Goal: Task Accomplishment & Management: Complete application form

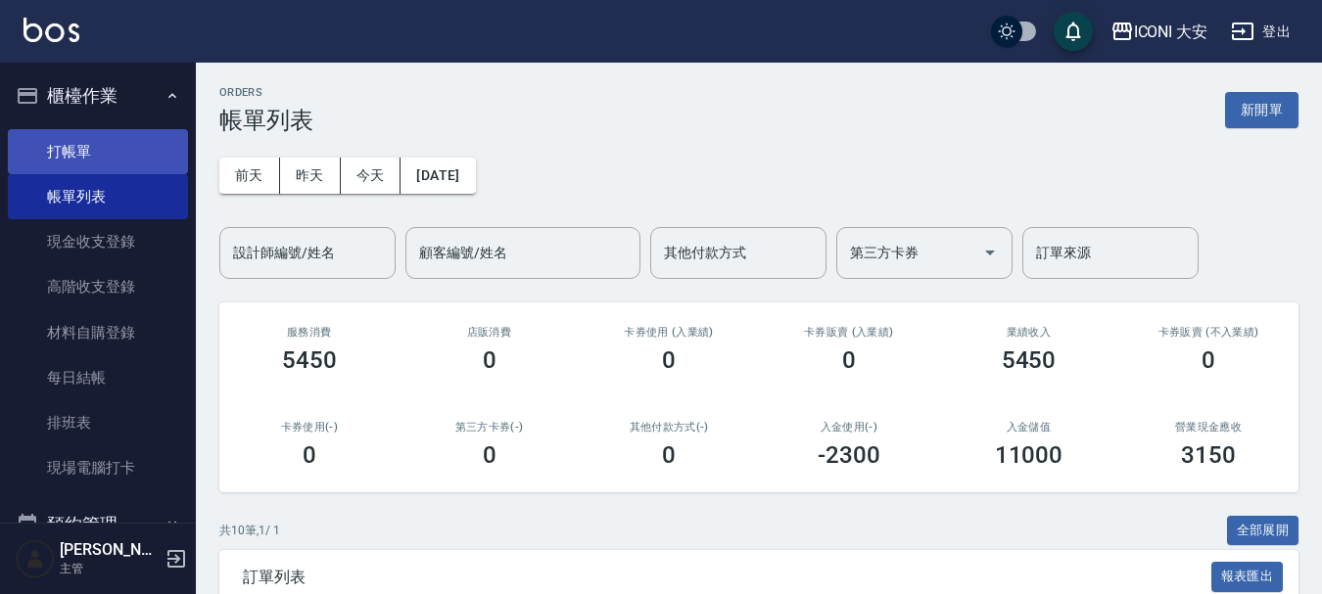
click at [63, 148] on link "打帳單" at bounding box center [98, 151] width 180 height 45
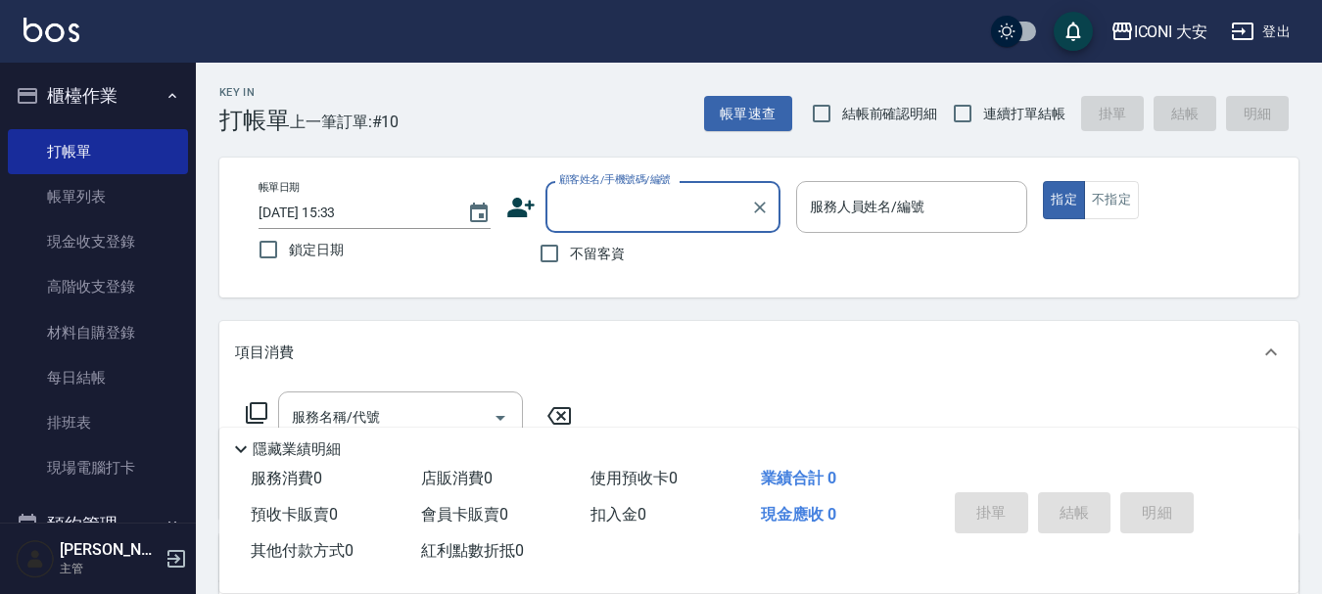
click at [611, 196] on input "顧客姓名/手機號碼/編號" at bounding box center [648, 207] width 188 height 34
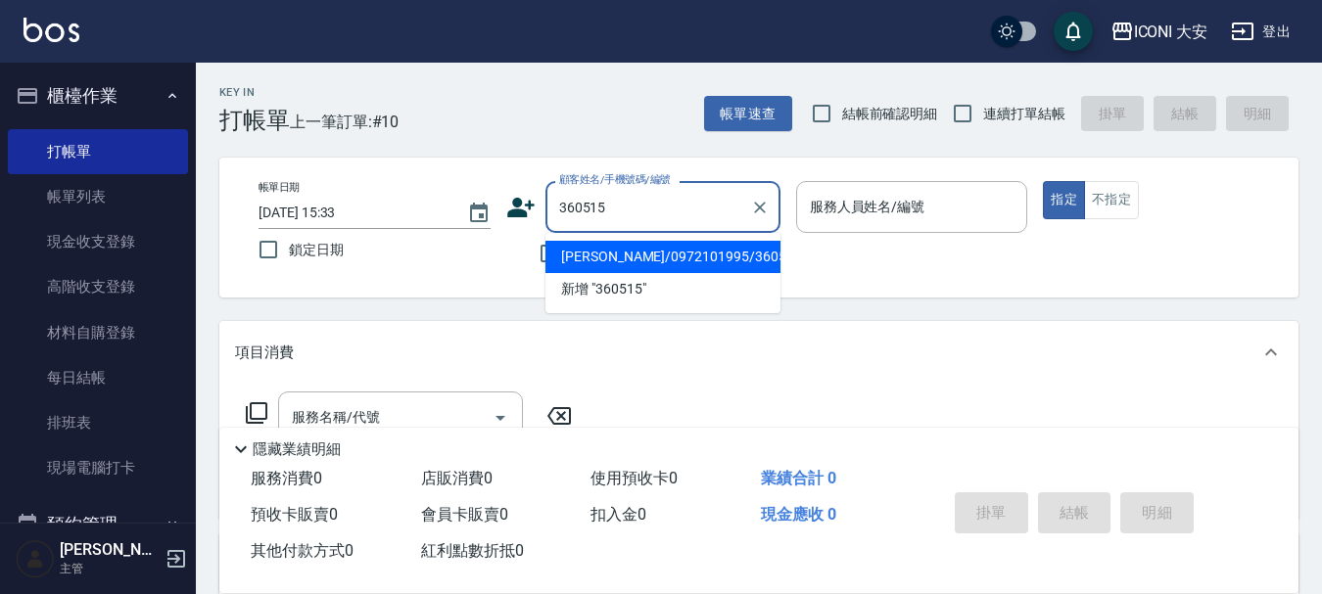
click at [713, 254] on li "[PERSON_NAME]/0972101995/360515" at bounding box center [662, 257] width 235 height 32
type input "[PERSON_NAME]/0972101995/360515"
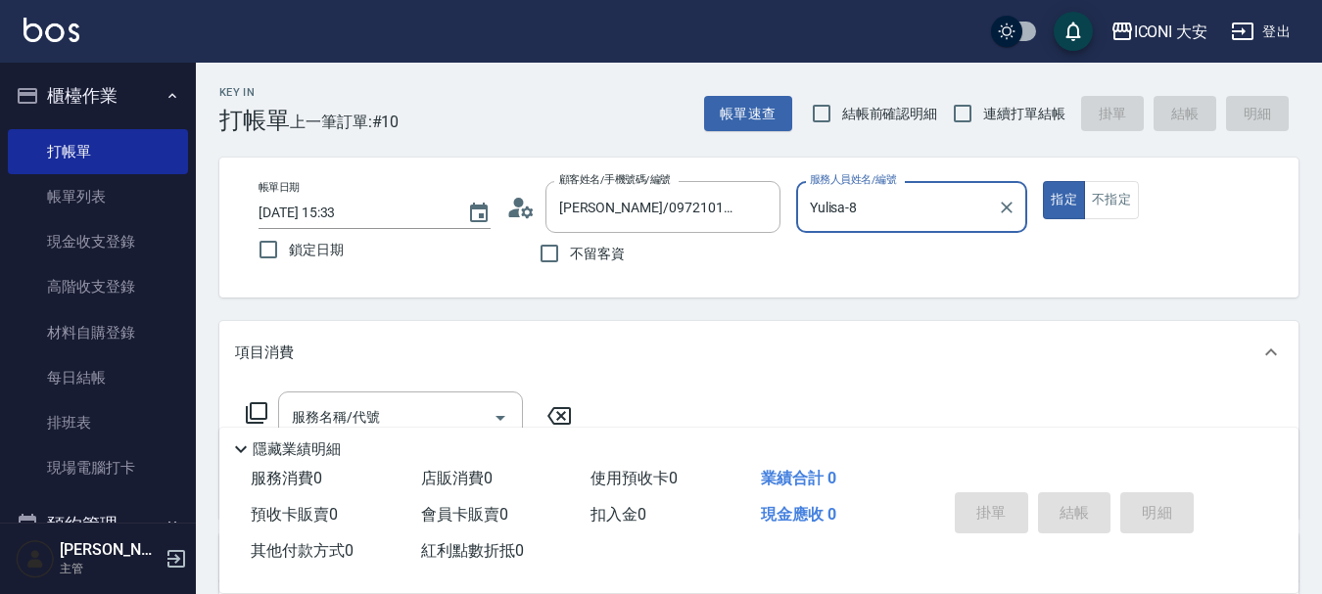
type input "Yulisa-8"
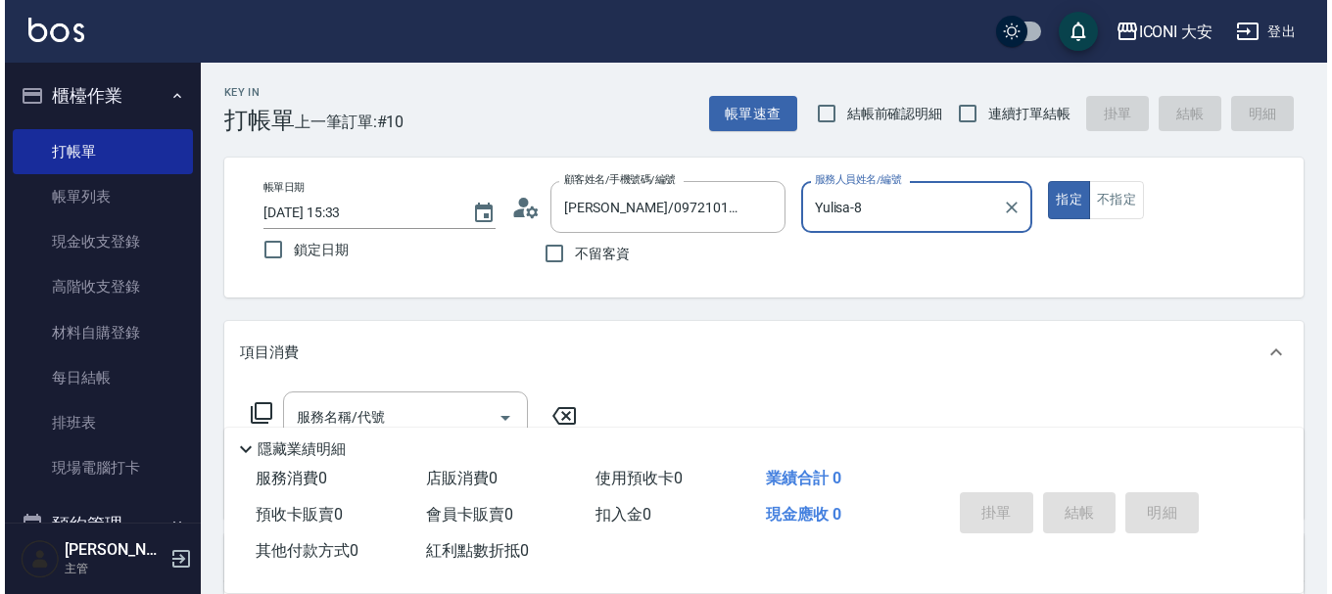
scroll to position [98, 0]
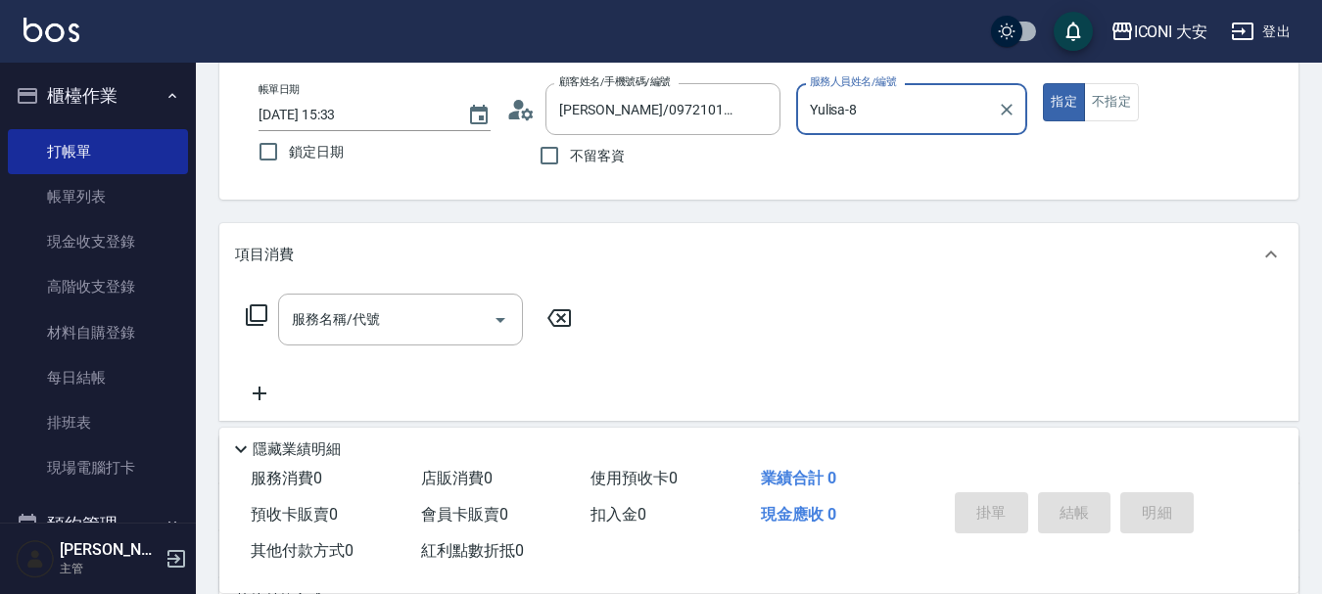
click at [259, 314] on icon at bounding box center [257, 316] width 24 height 24
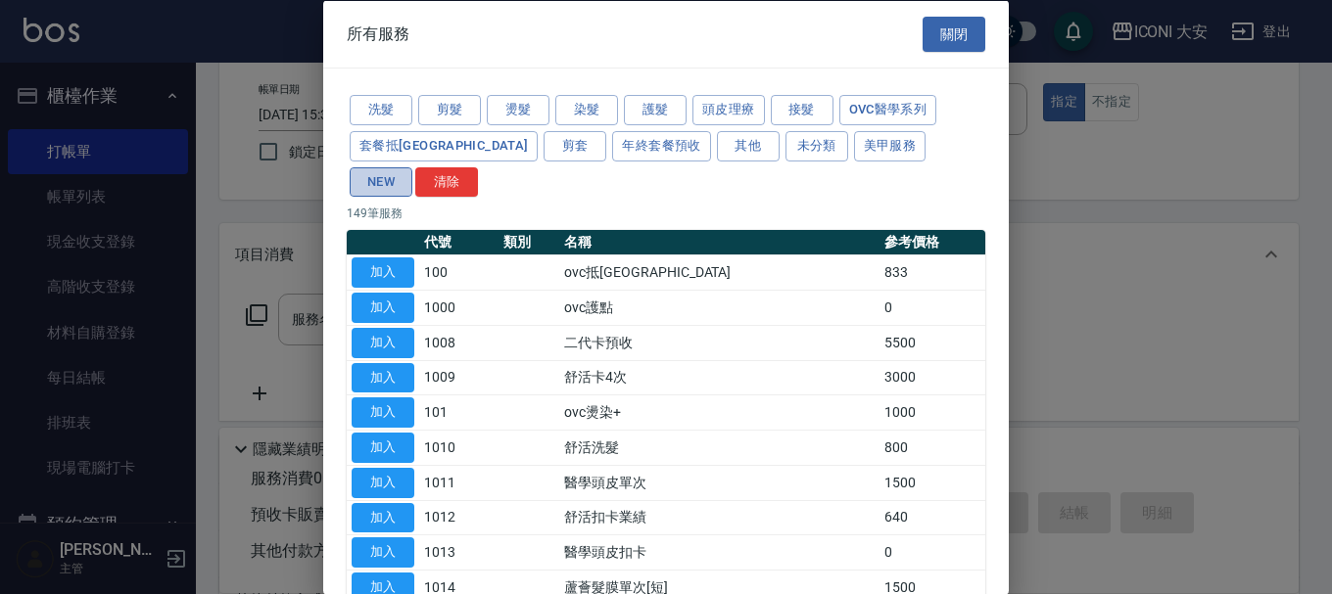
click at [412, 166] on button "NEW" at bounding box center [381, 181] width 63 height 30
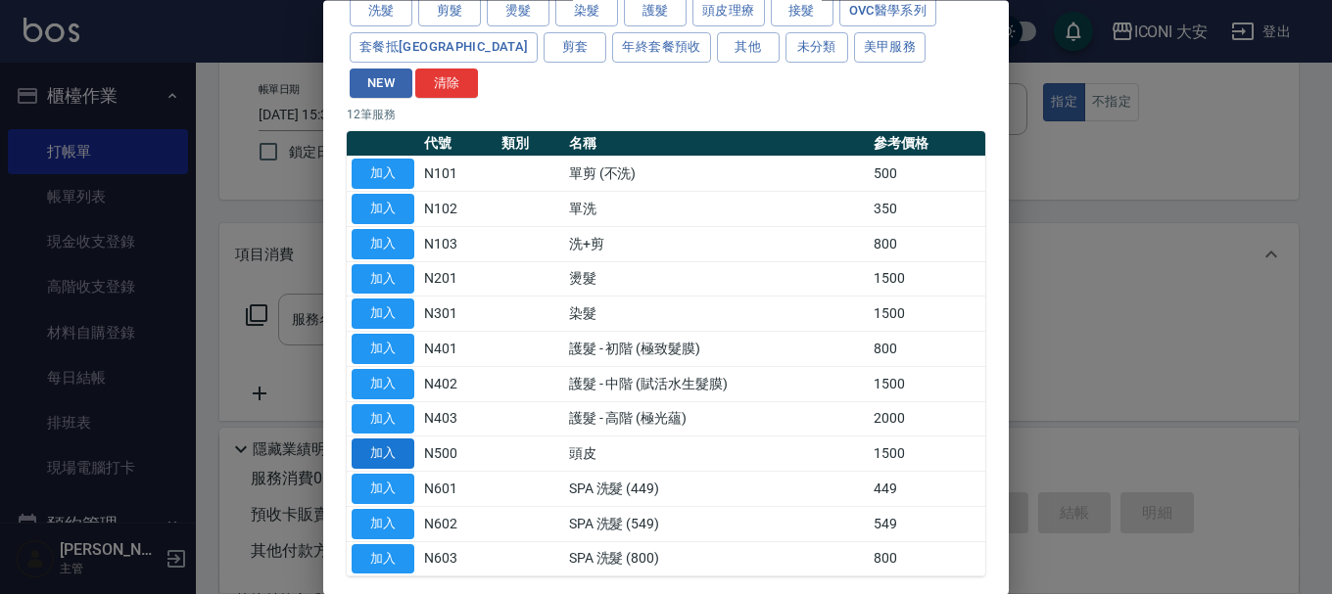
click at [388, 440] on button "加入" at bounding box center [383, 455] width 63 height 30
type input "頭皮(N500)"
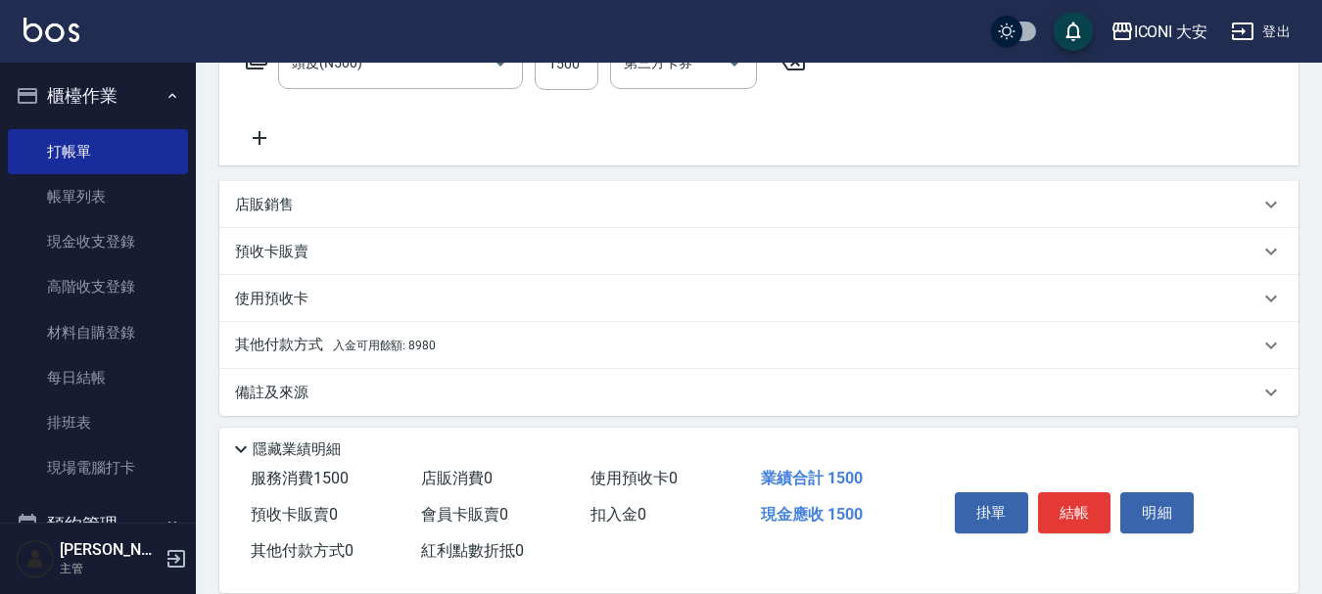
scroll to position [364, 0]
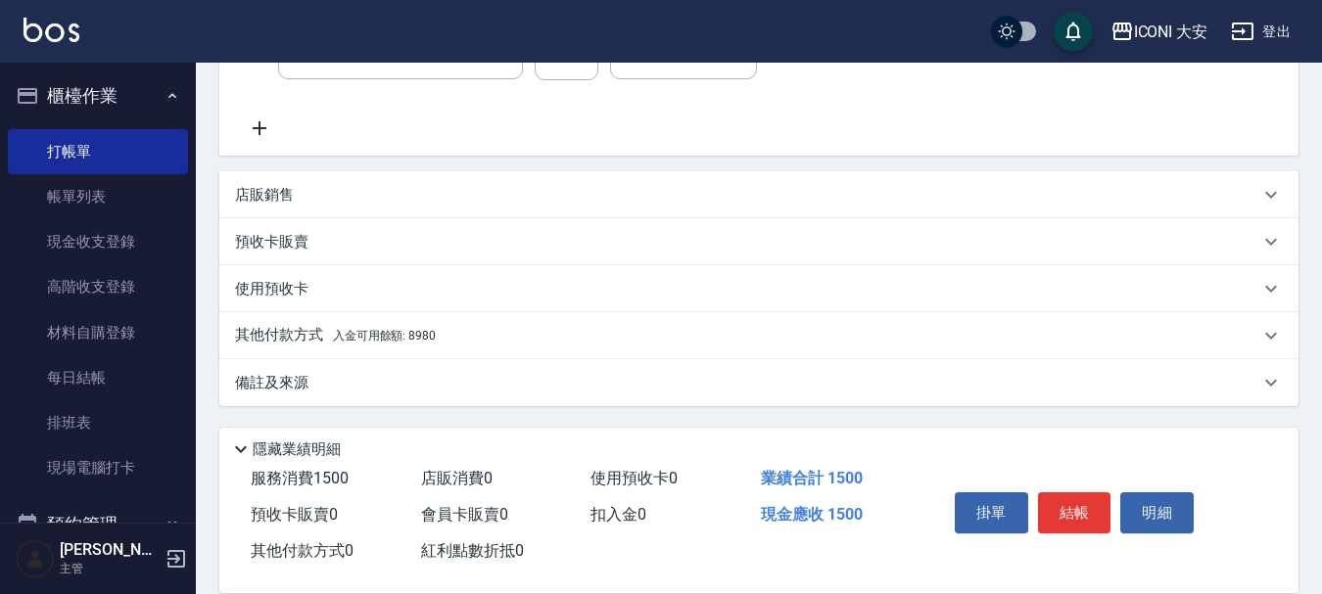
click at [310, 330] on p "其他付款方式 入金可用餘額: 8980" at bounding box center [335, 336] width 201 height 22
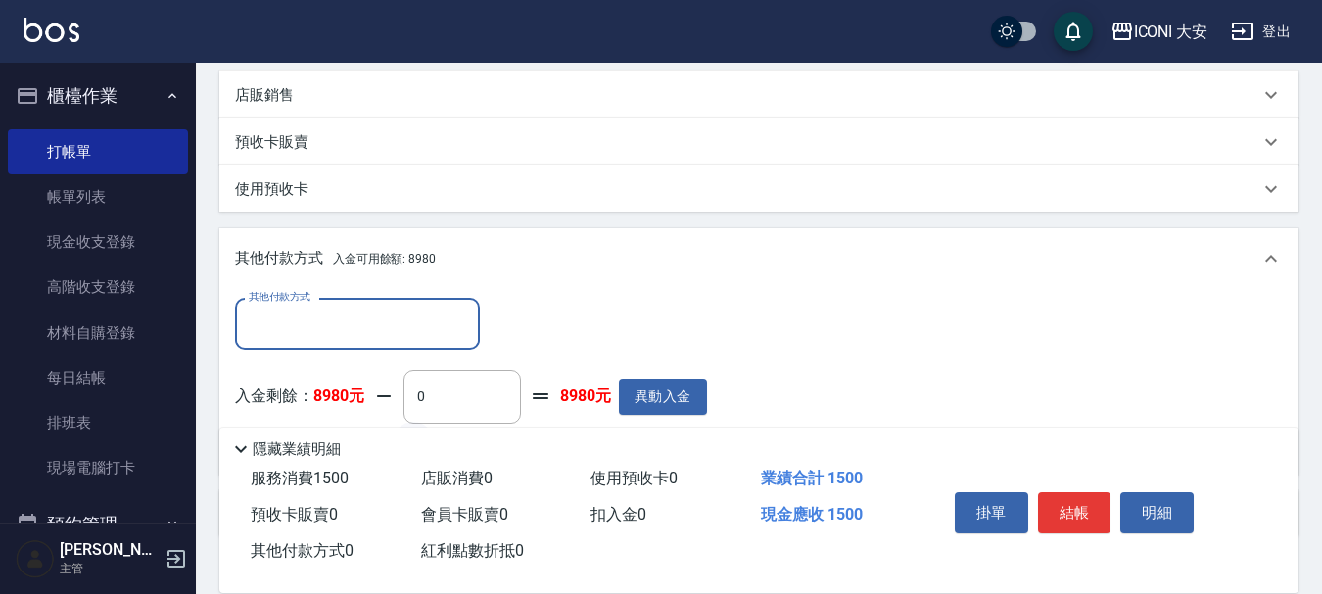
scroll to position [595, 0]
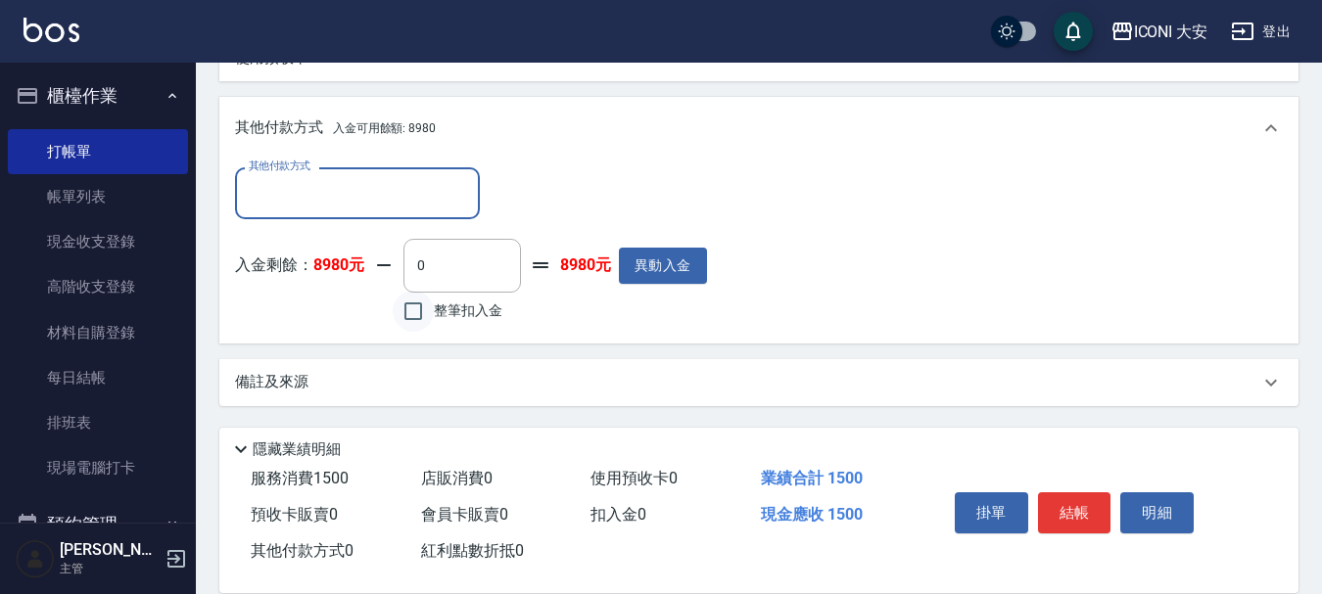
click at [407, 313] on input "整筆扣入金" at bounding box center [413, 311] width 41 height 41
checkbox input "true"
type input "1500"
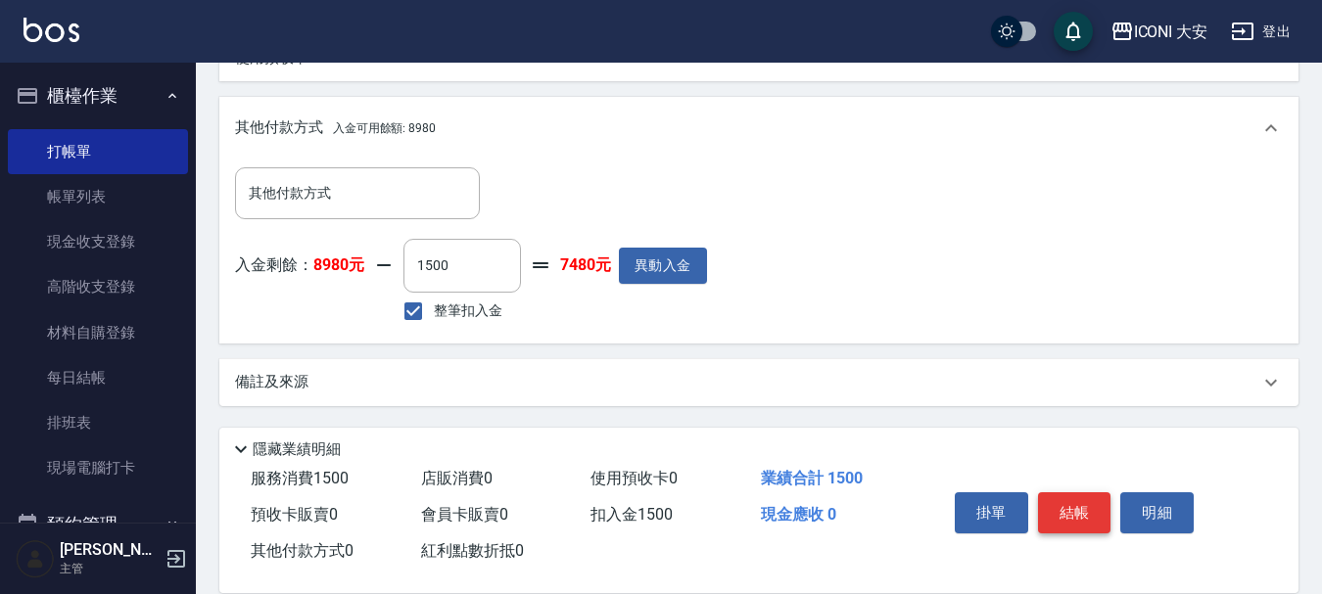
click at [1075, 505] on button "結帳" at bounding box center [1074, 513] width 73 height 41
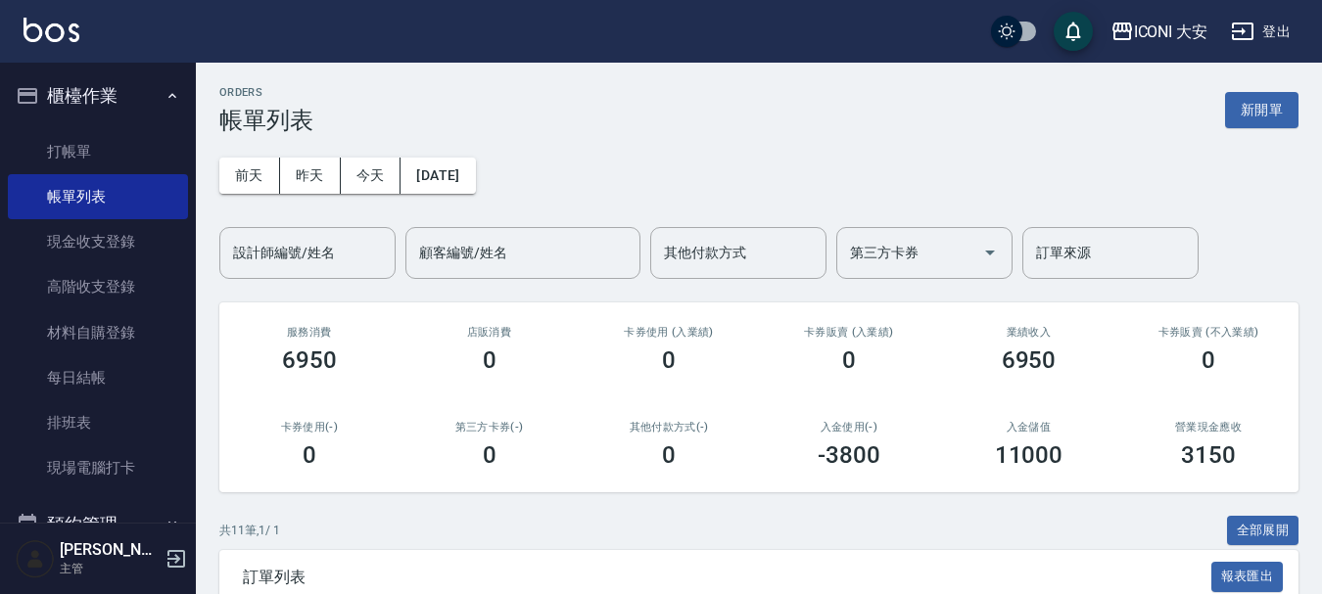
scroll to position [520, 0]
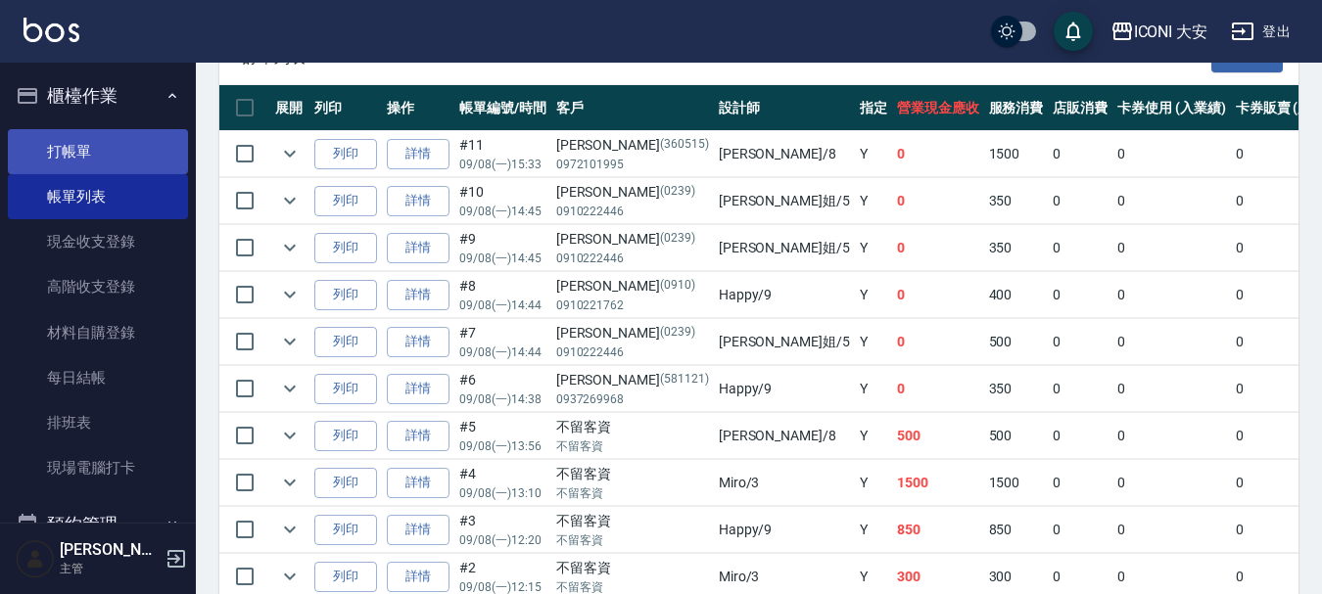
click at [71, 146] on link "打帳單" at bounding box center [98, 151] width 180 height 45
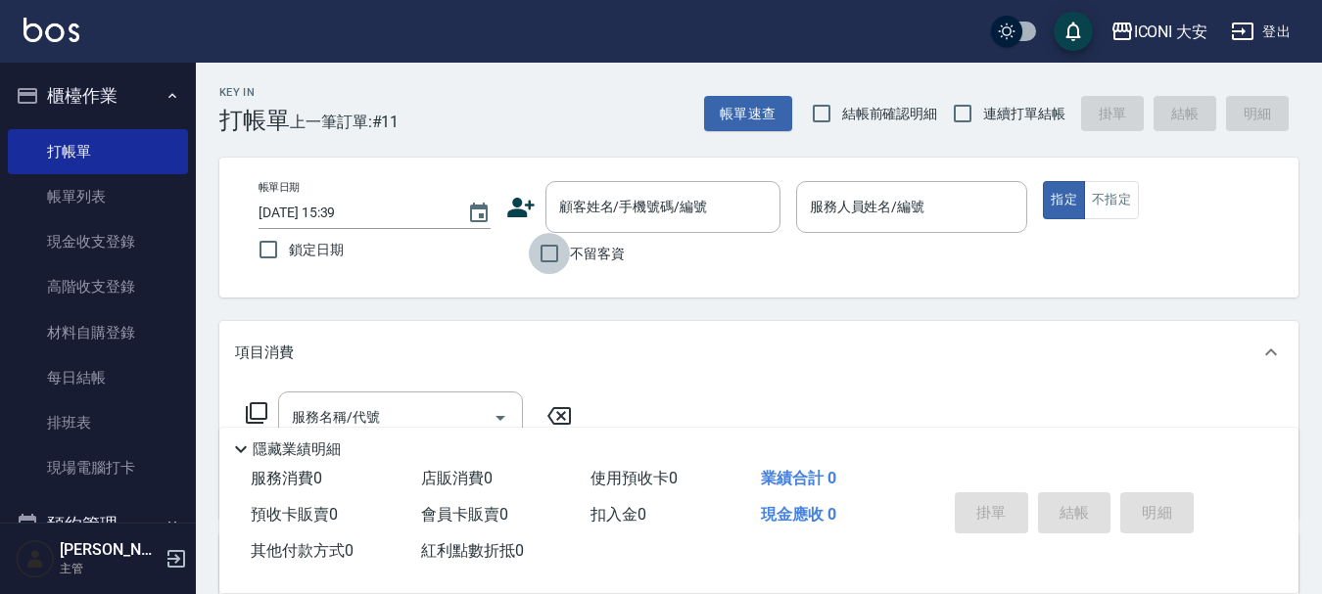
click at [542, 253] on input "不留客資" at bounding box center [549, 253] width 41 height 41
checkbox input "true"
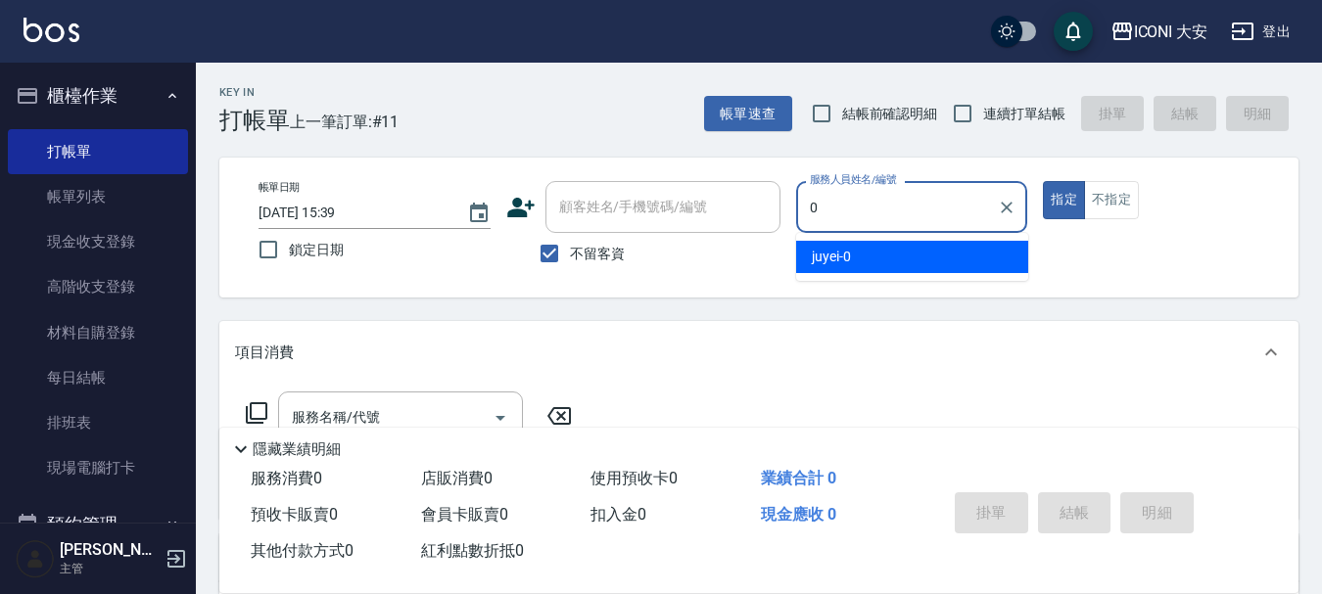
type input "juyei-0"
type button "true"
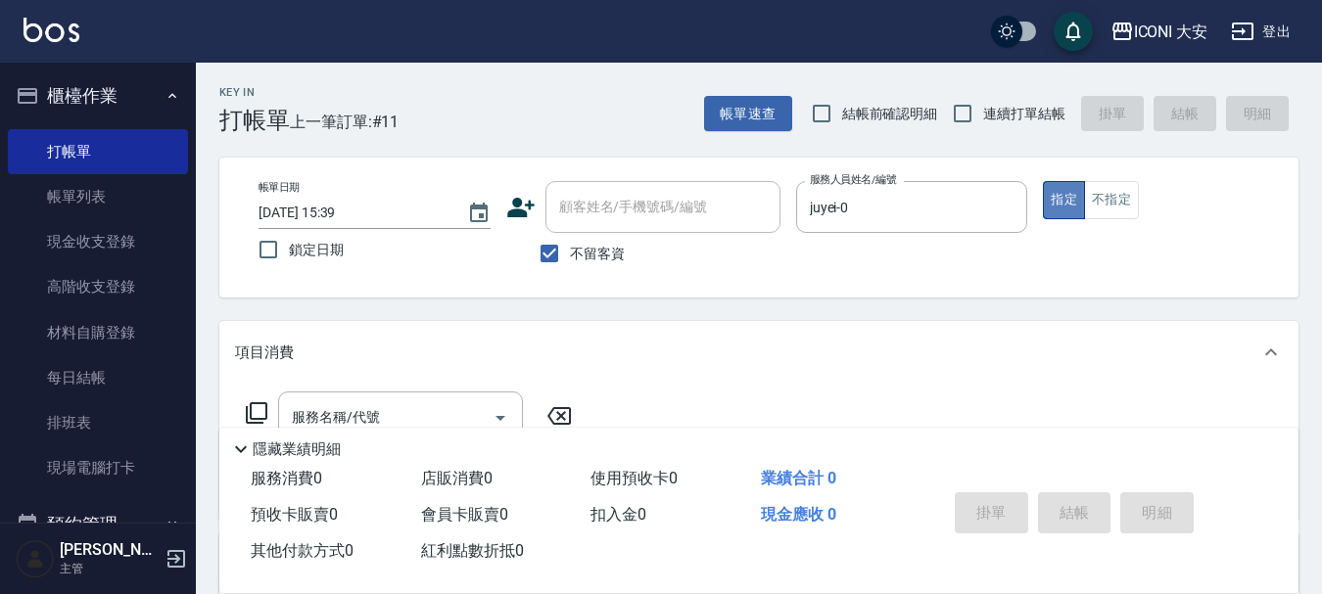
click at [1061, 196] on button "指定" at bounding box center [1064, 200] width 42 height 38
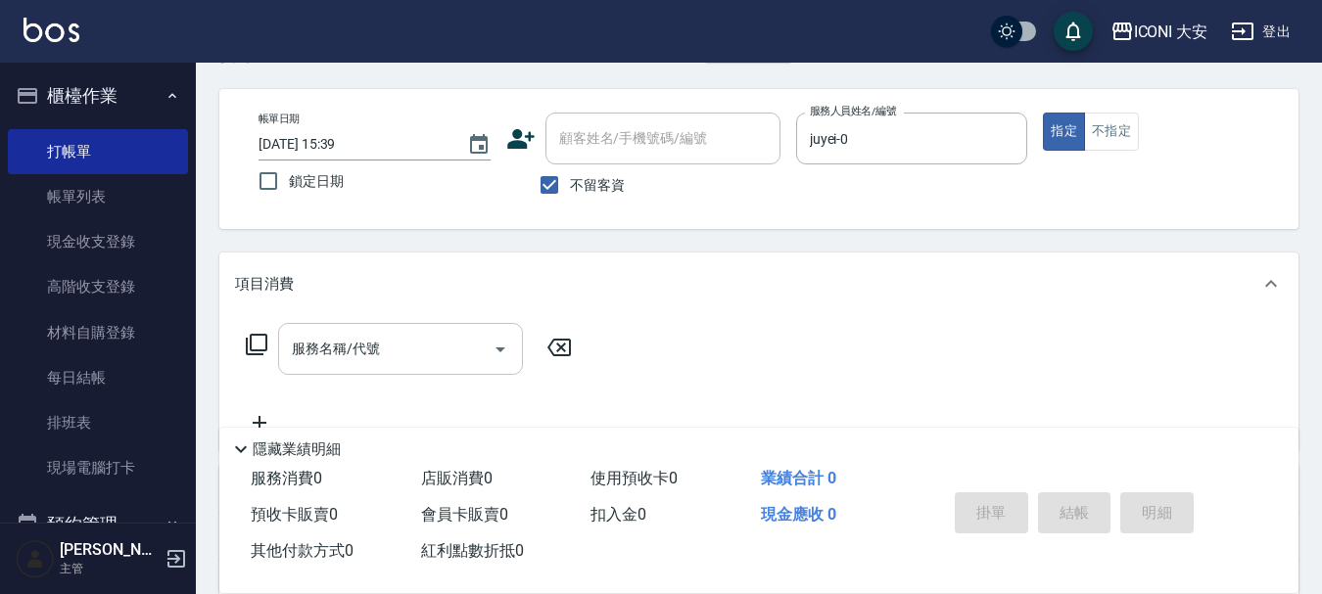
scroll to position [98, 0]
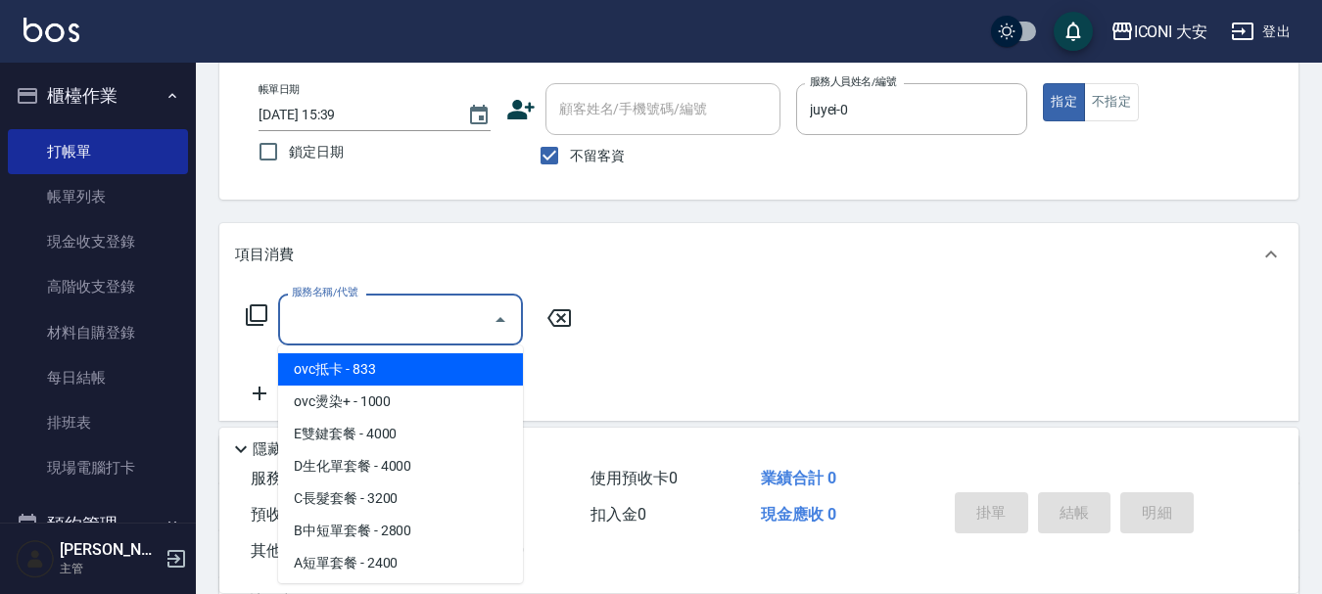
click at [456, 326] on input "服務名稱/代號" at bounding box center [386, 320] width 198 height 34
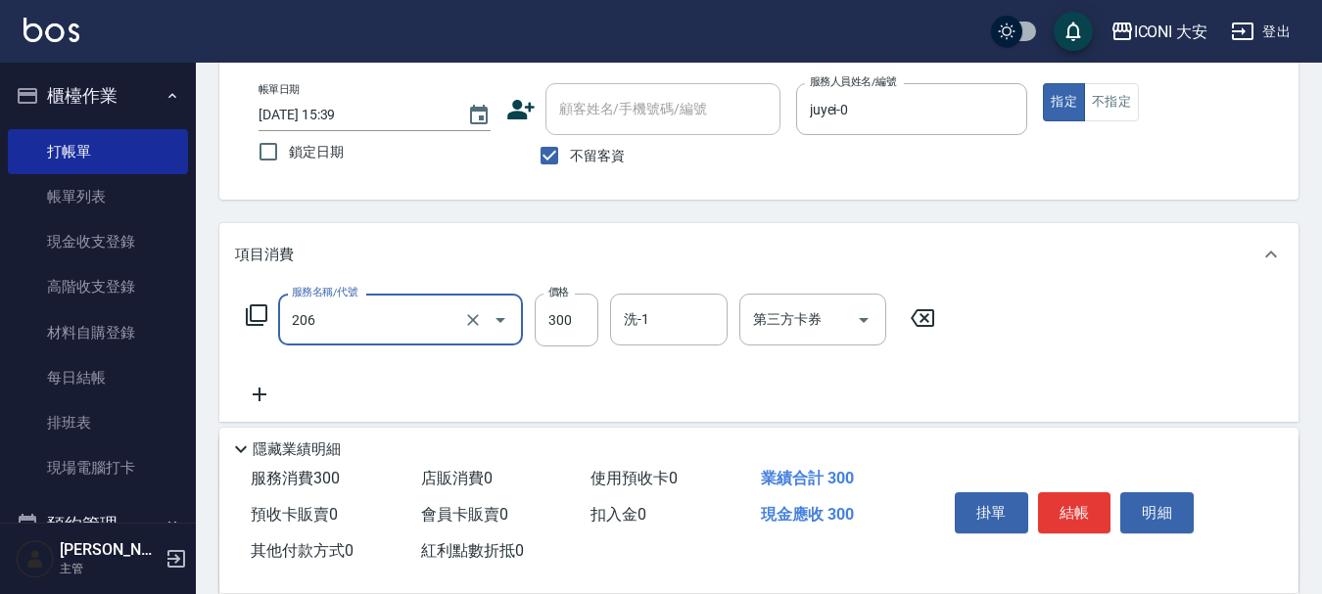
type input "洗髮(206)"
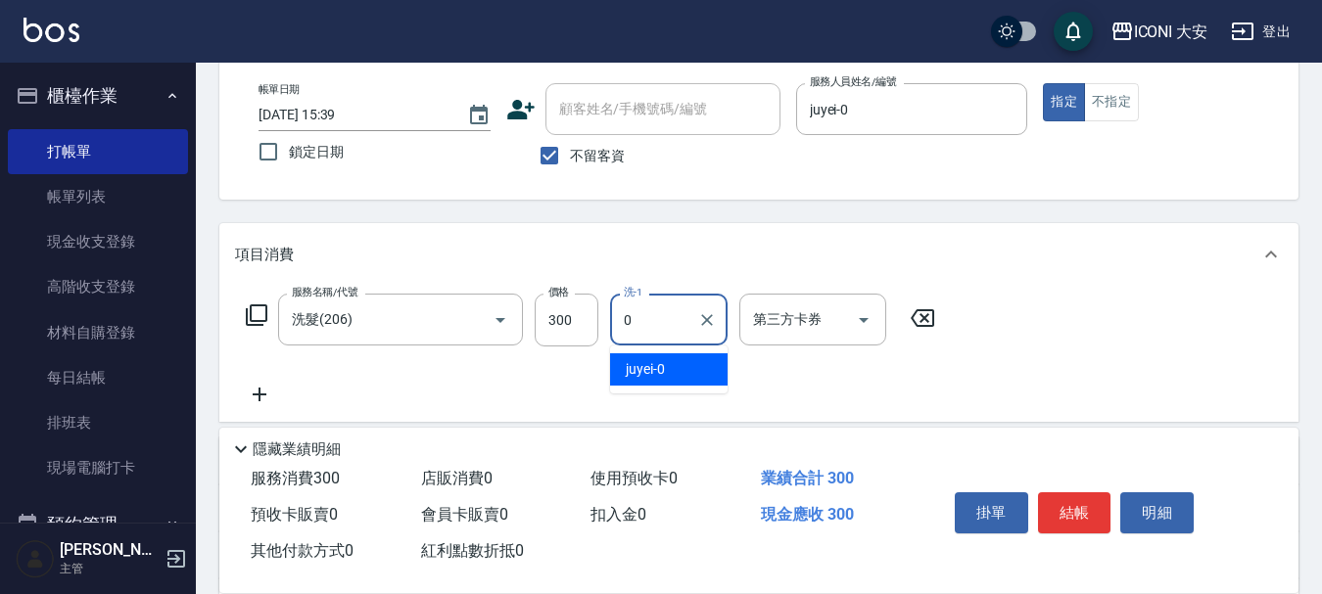
type input "juyei-0"
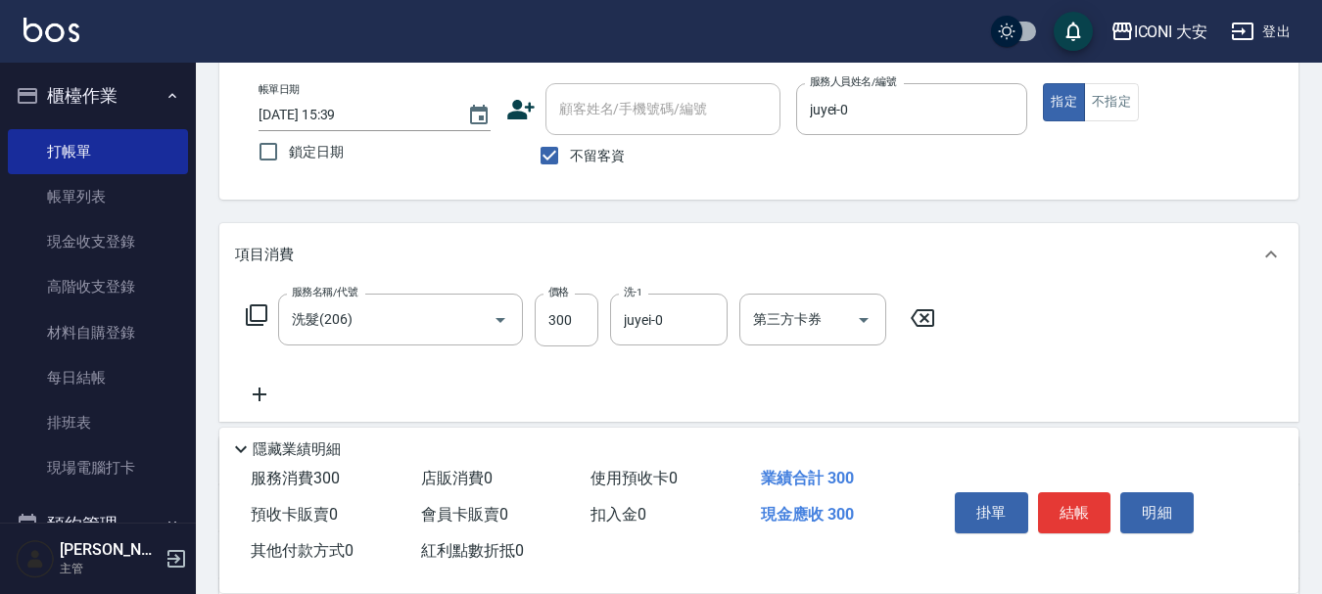
click at [258, 391] on icon at bounding box center [259, 395] width 49 height 24
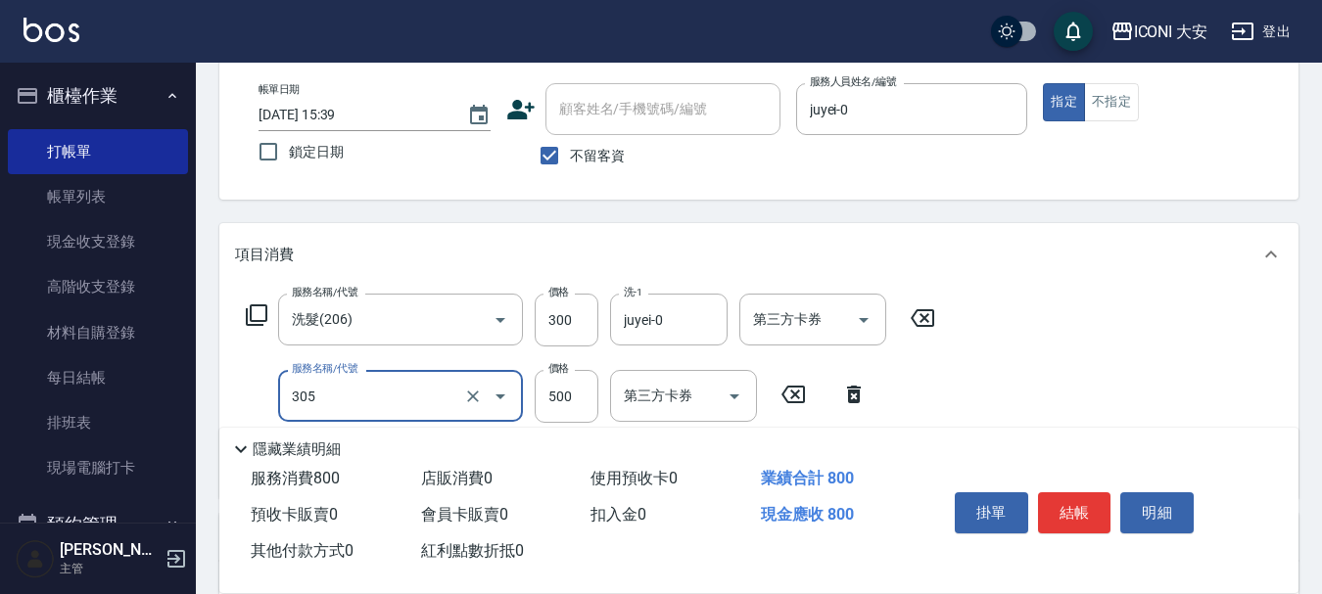
type input "剪髮(305)"
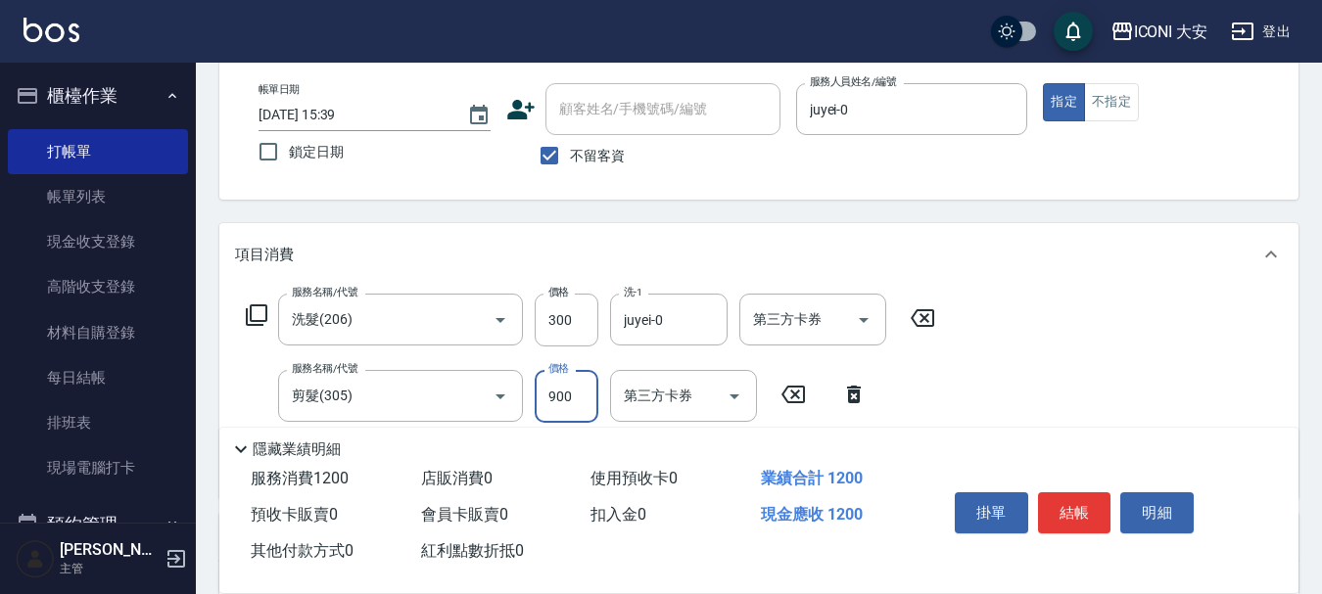
type input "900"
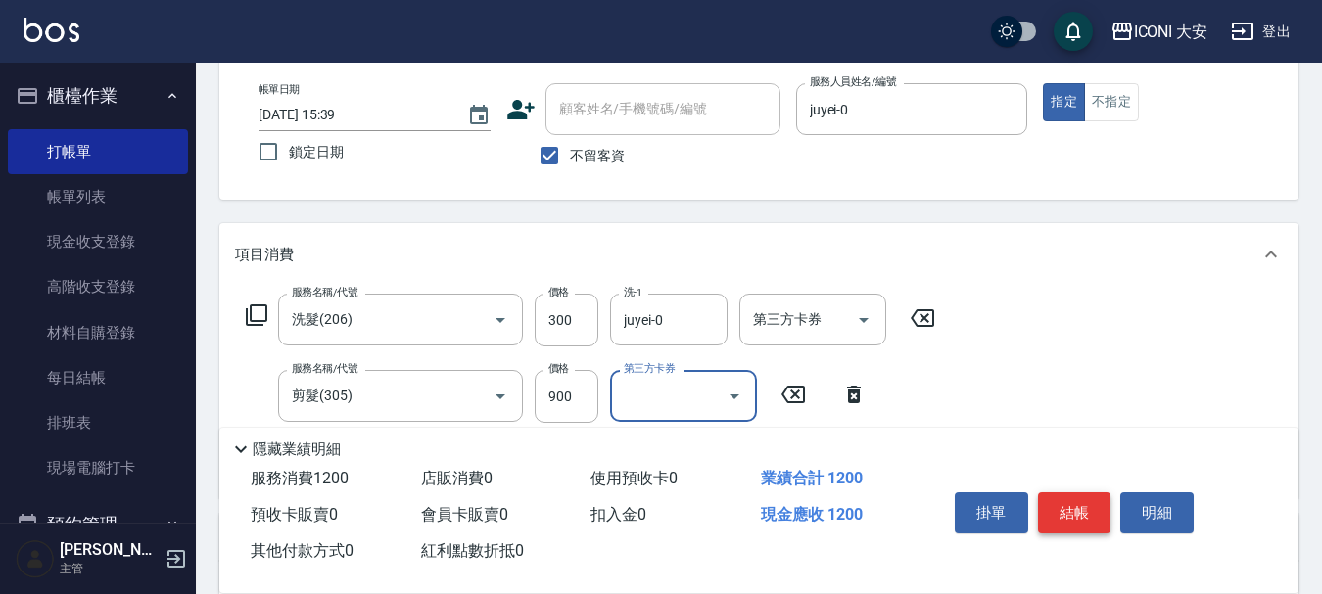
click at [1059, 503] on button "結帳" at bounding box center [1074, 513] width 73 height 41
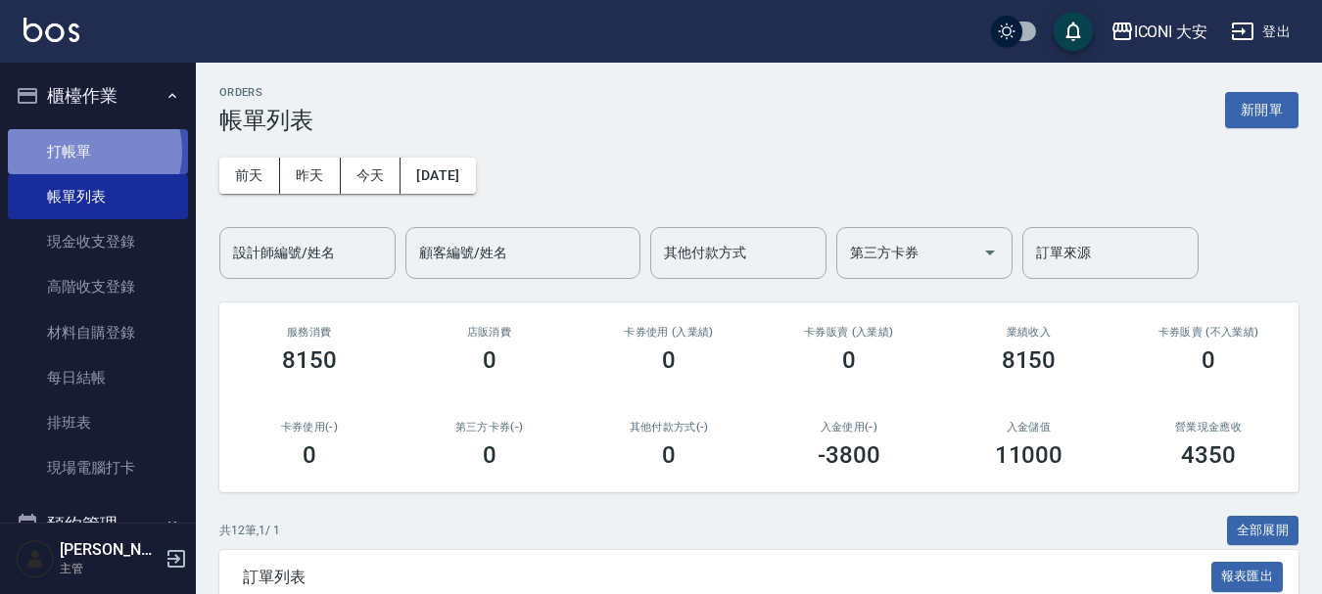
click at [85, 151] on link "打帳單" at bounding box center [98, 151] width 180 height 45
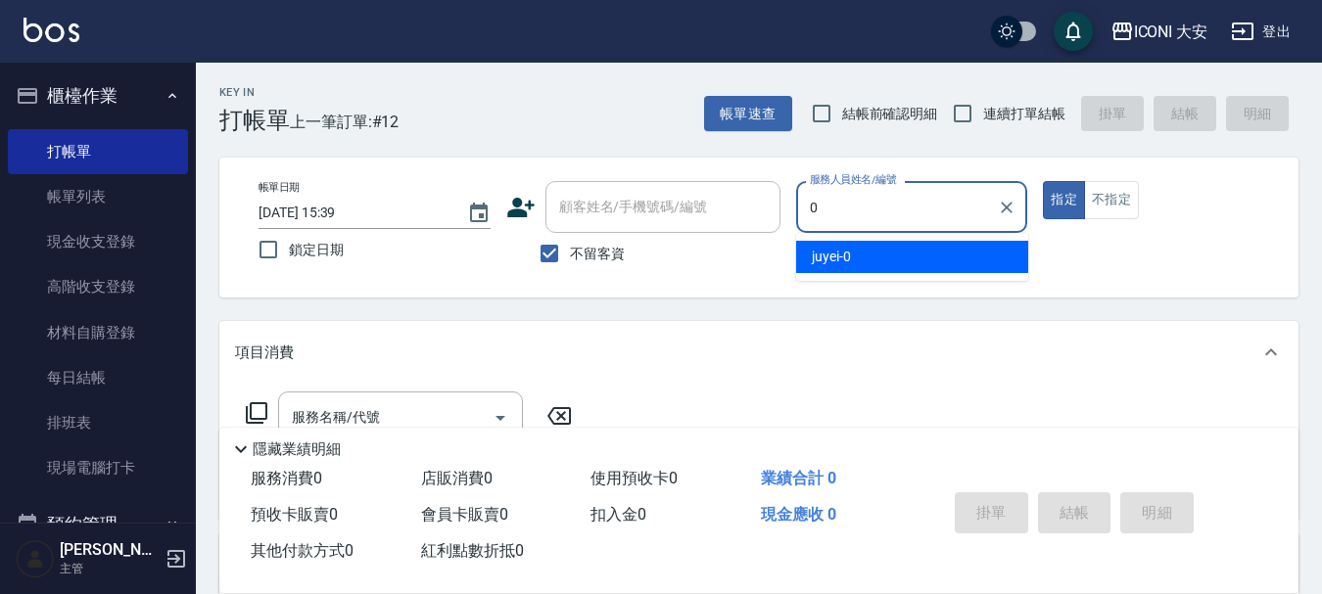
type input "juyei-0"
type button "true"
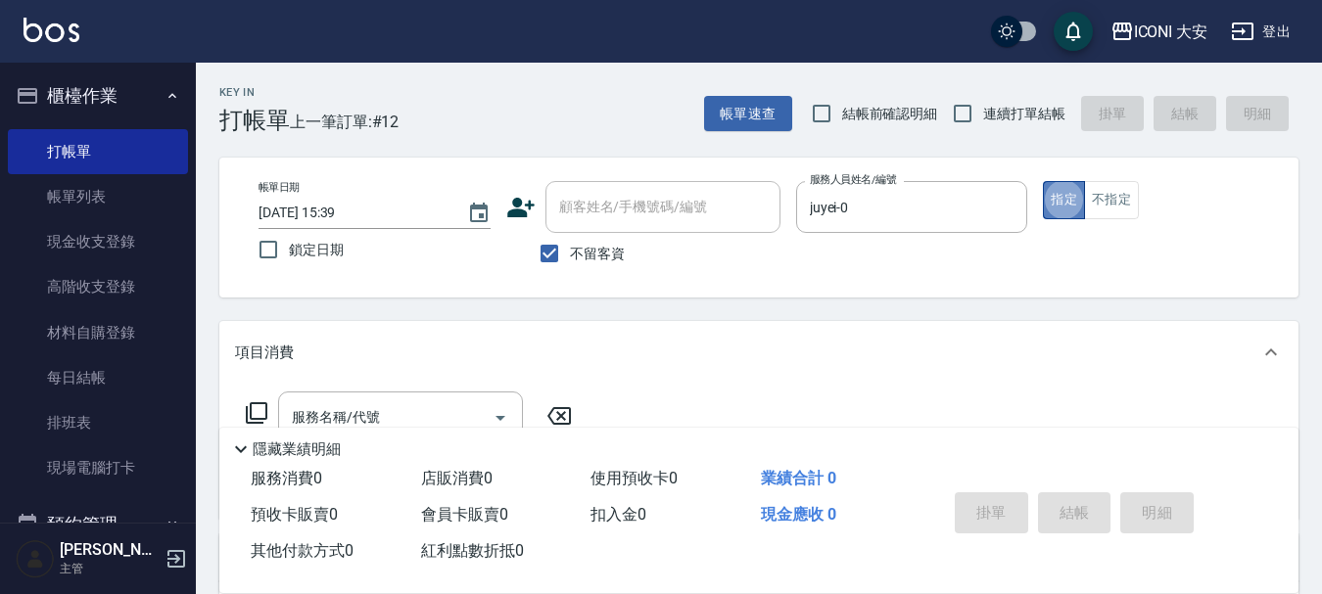
click at [1069, 199] on button "指定" at bounding box center [1064, 200] width 42 height 38
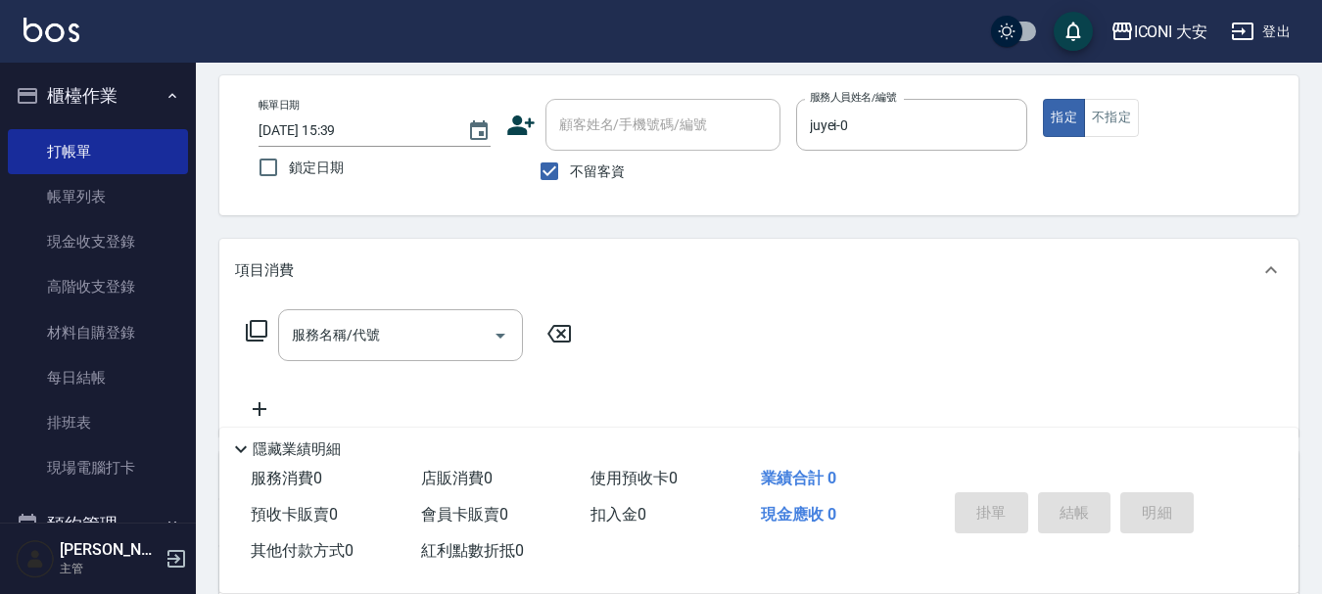
scroll to position [294, 0]
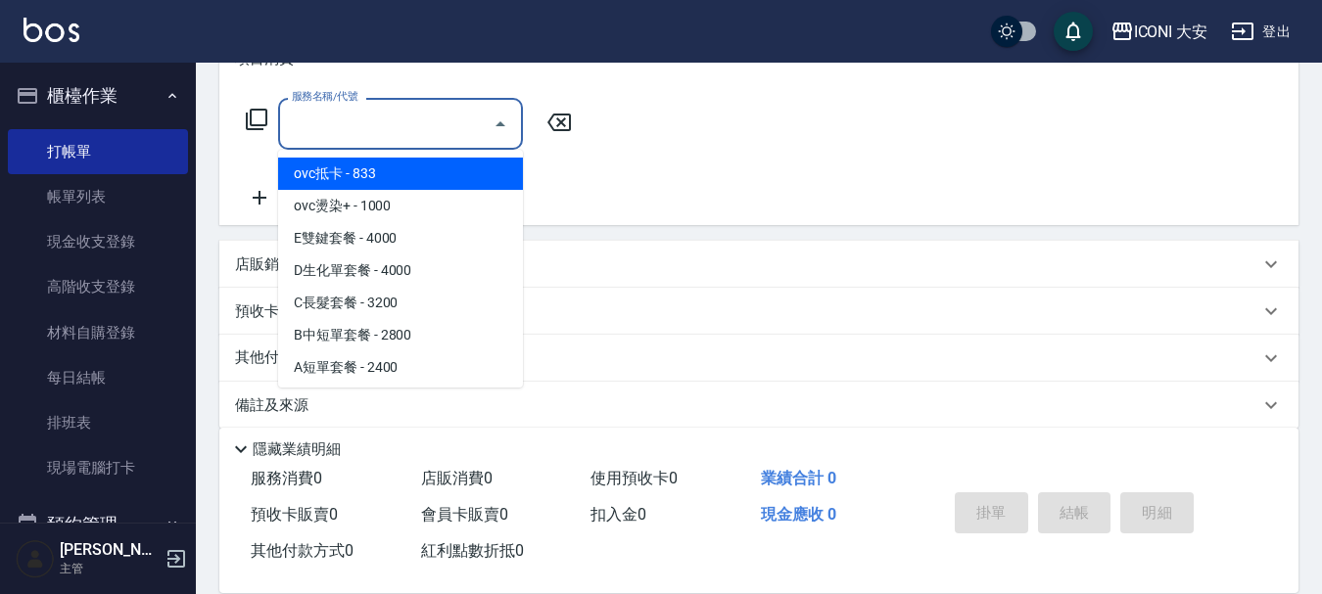
click at [377, 122] on input "服務名稱/代號" at bounding box center [386, 124] width 198 height 34
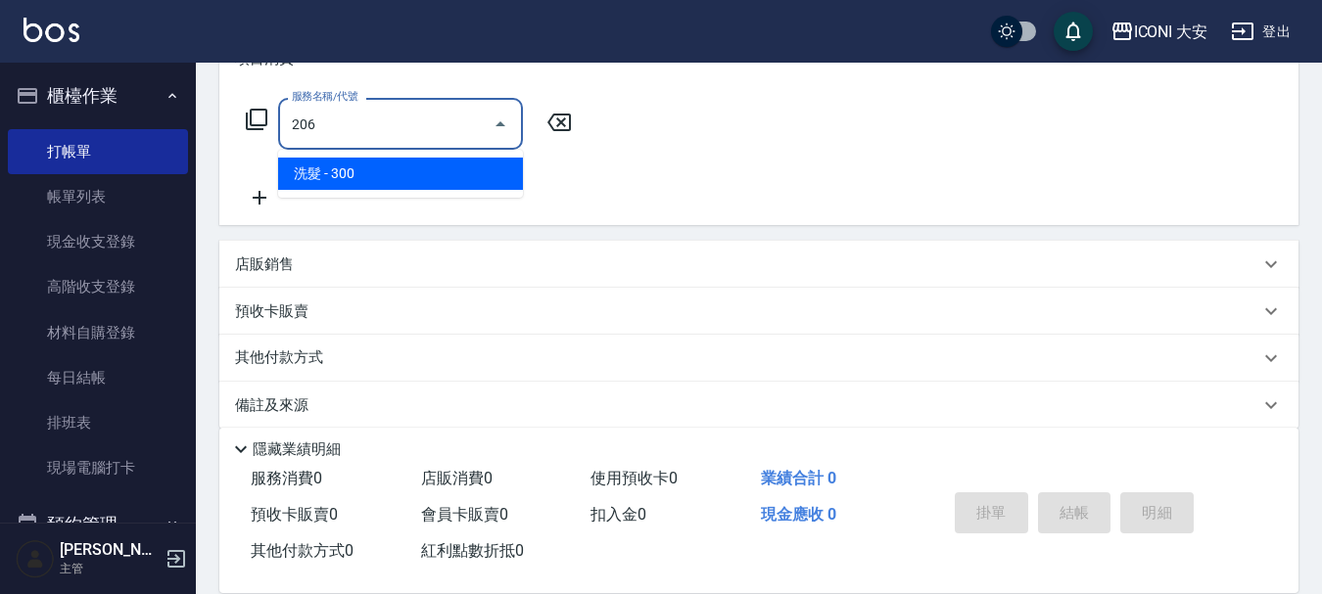
type input "洗髮(206)"
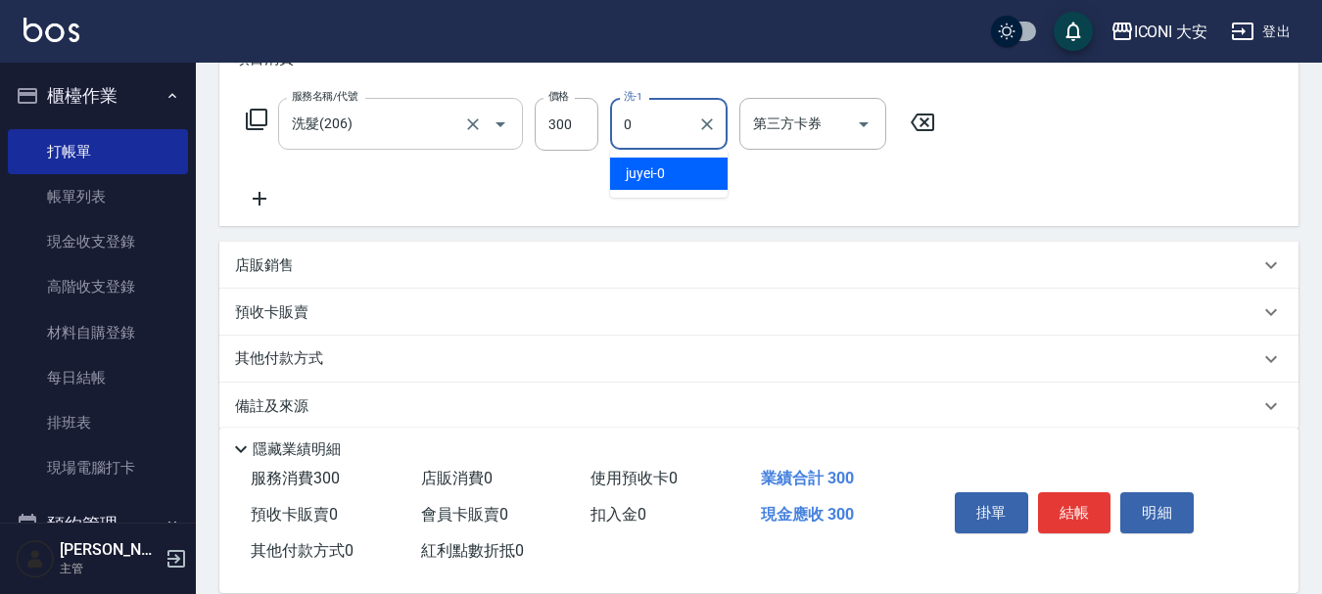
type input "juyei-0"
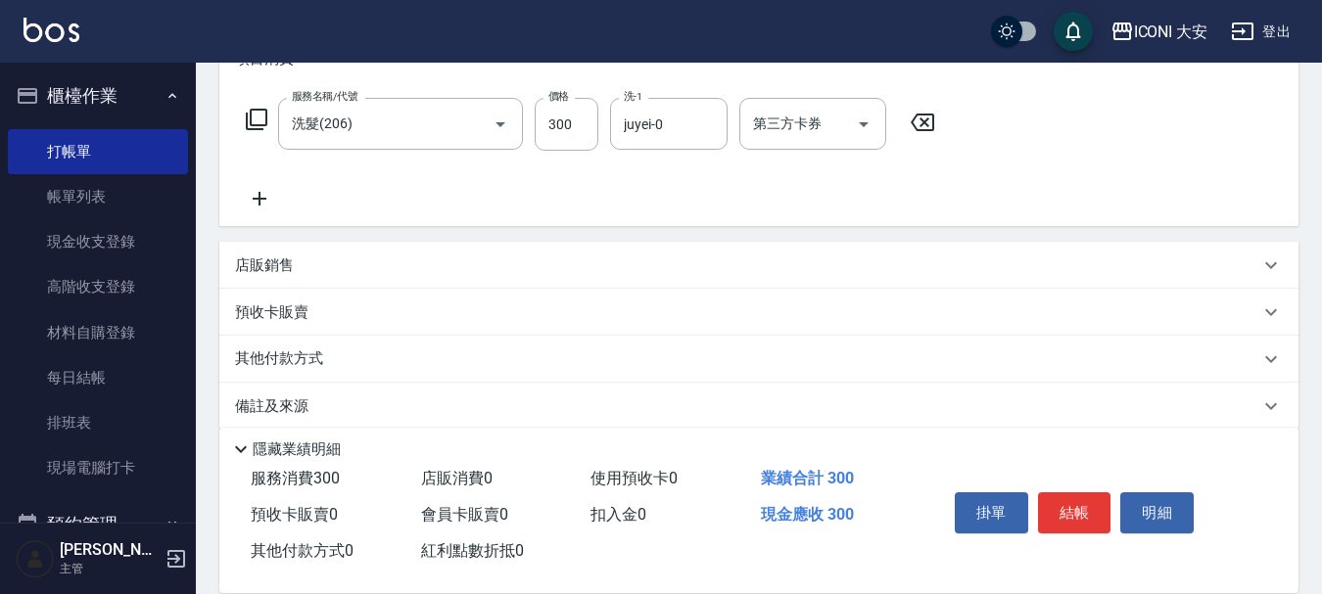
click at [258, 198] on icon at bounding box center [259, 199] width 49 height 24
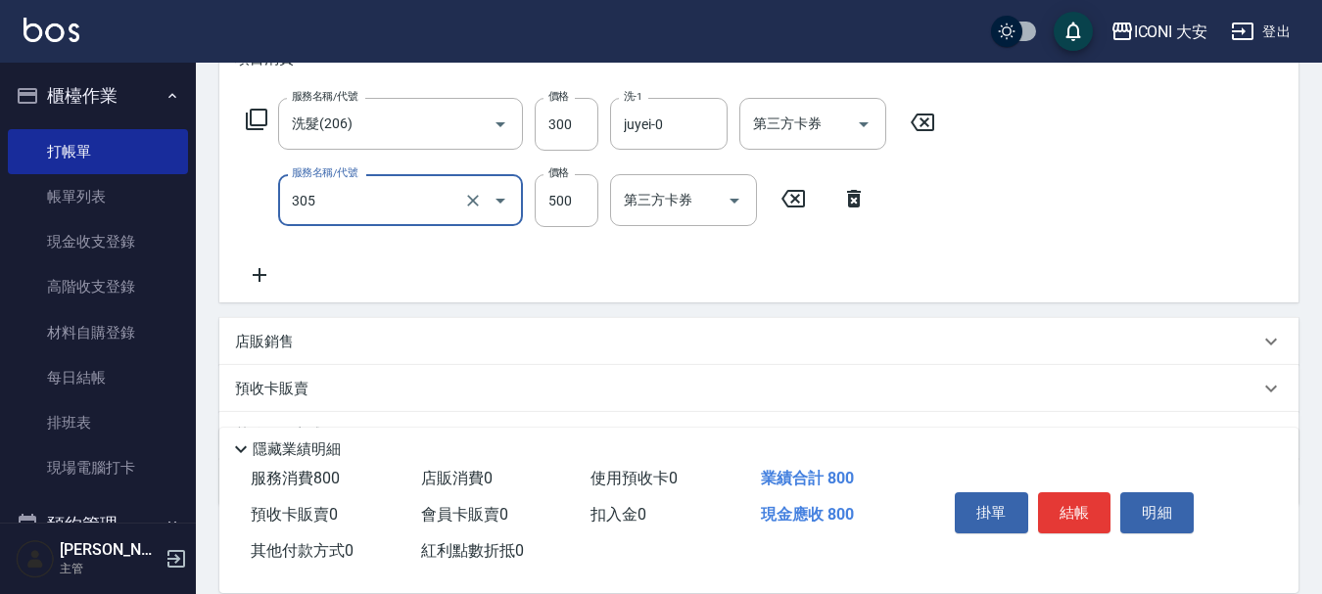
type input "剪髮(305)"
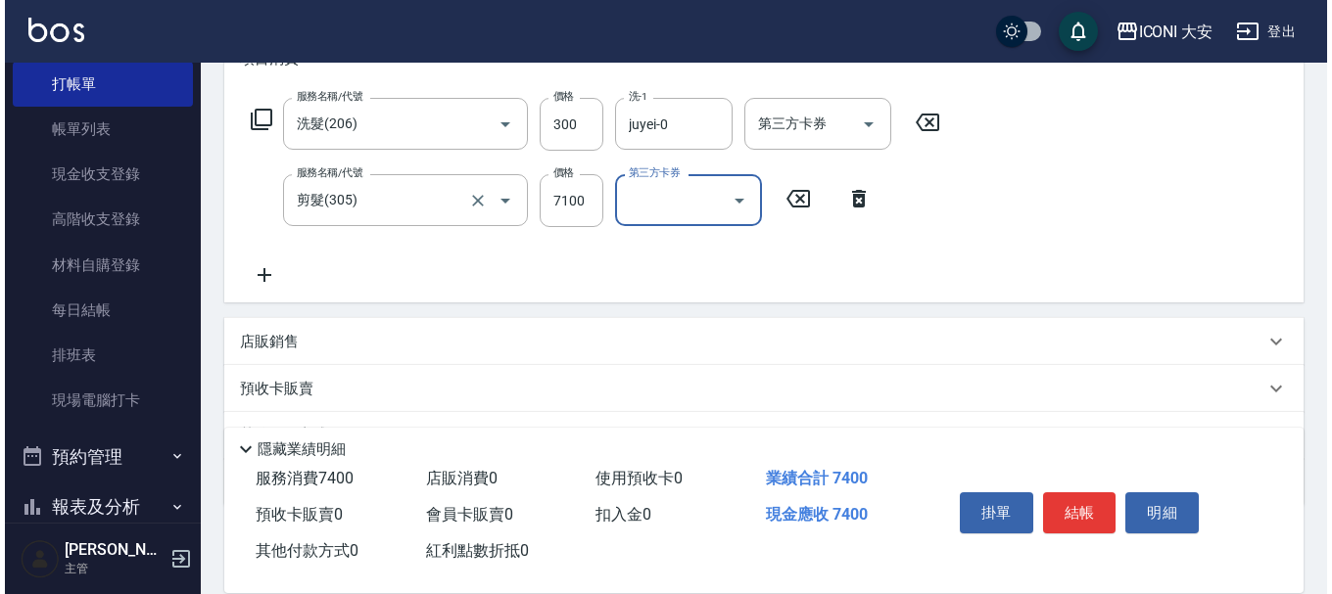
scroll to position [98, 0]
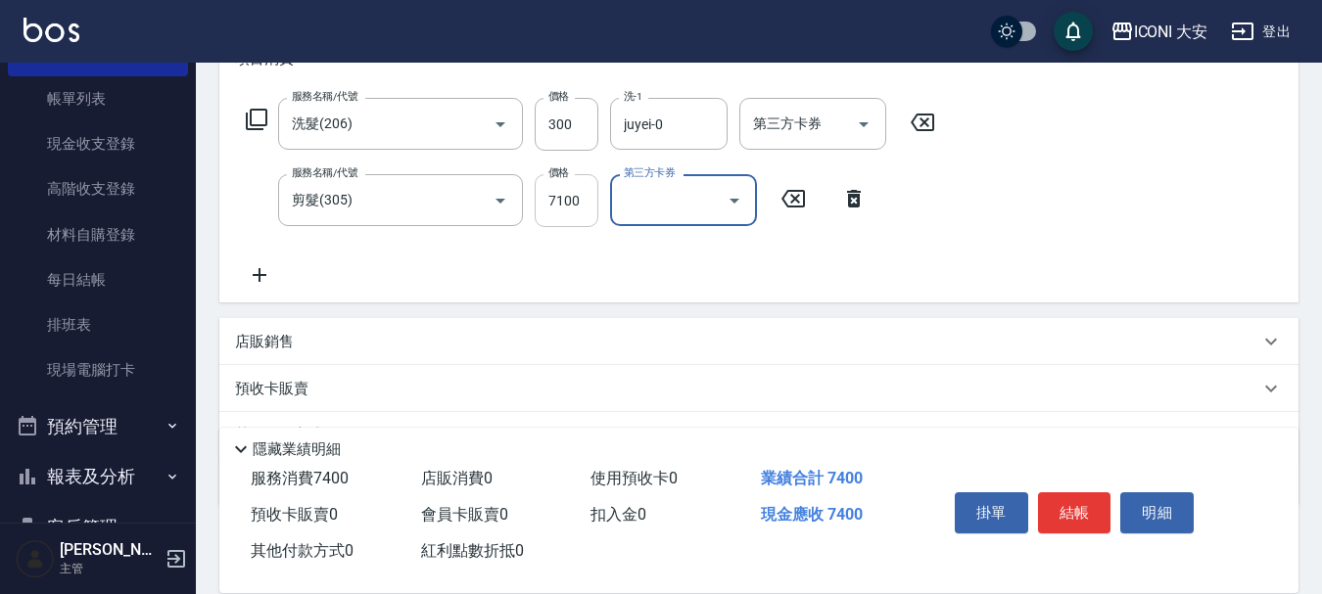
click at [579, 201] on input "7100" at bounding box center [567, 200] width 64 height 53
type input "720"
click at [260, 276] on icon at bounding box center [260, 275] width 14 height 14
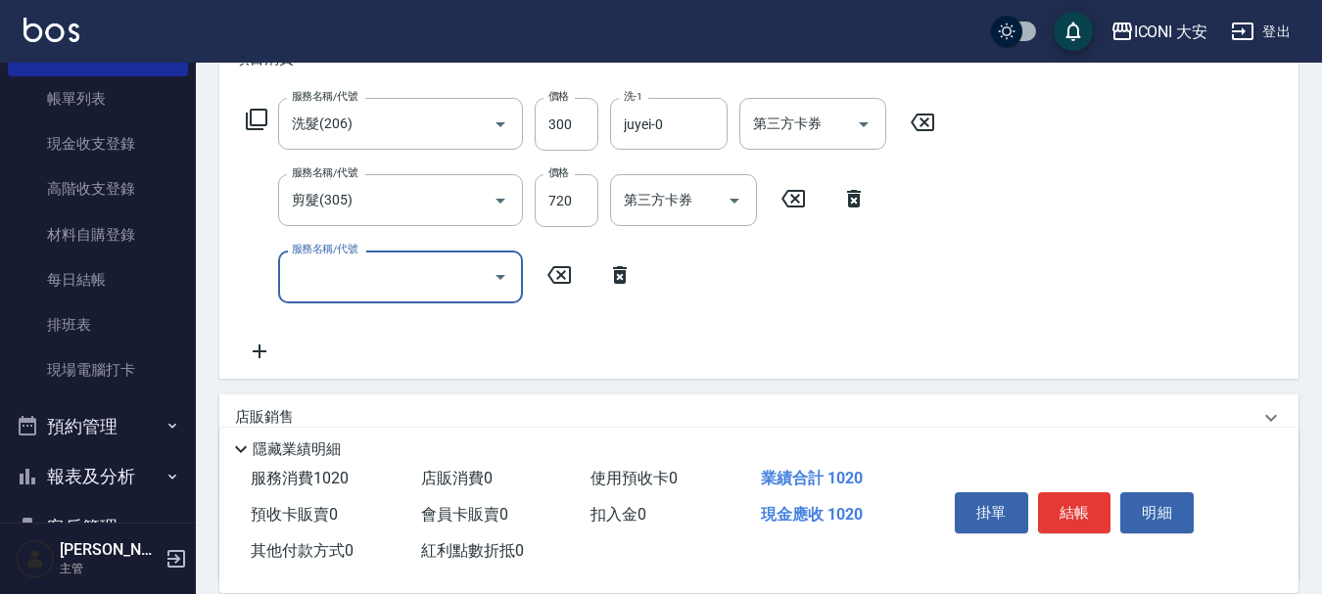
click at [257, 118] on icon at bounding box center [257, 120] width 24 height 24
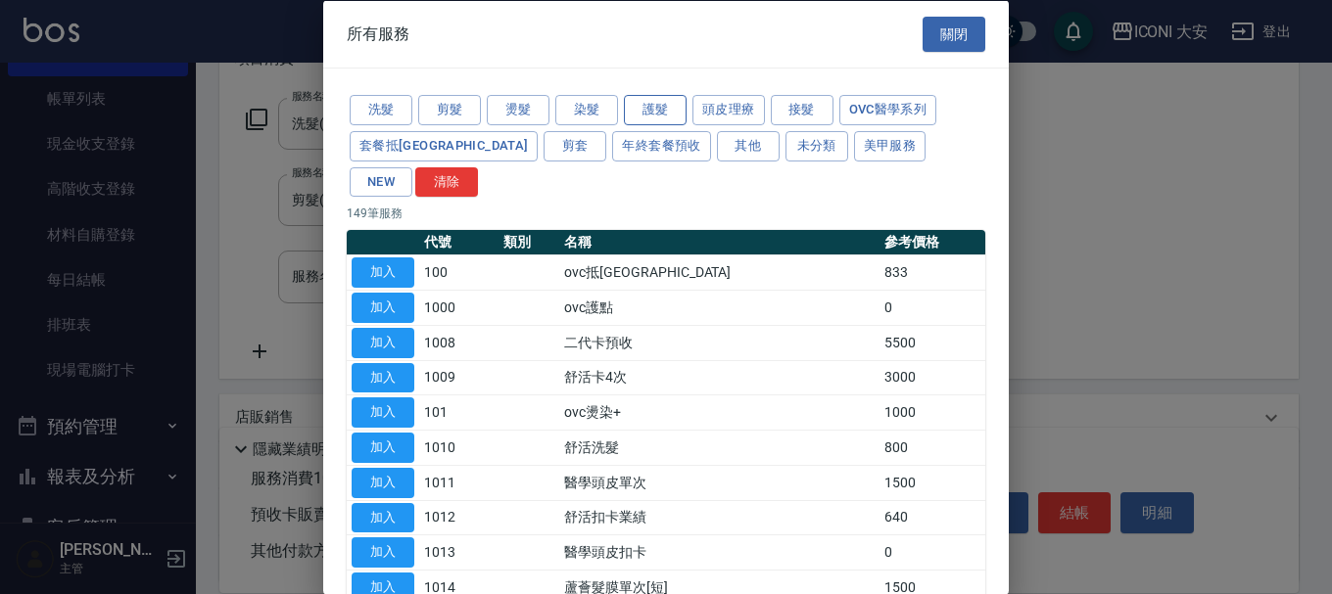
click at [645, 111] on button "護髮" at bounding box center [655, 110] width 63 height 30
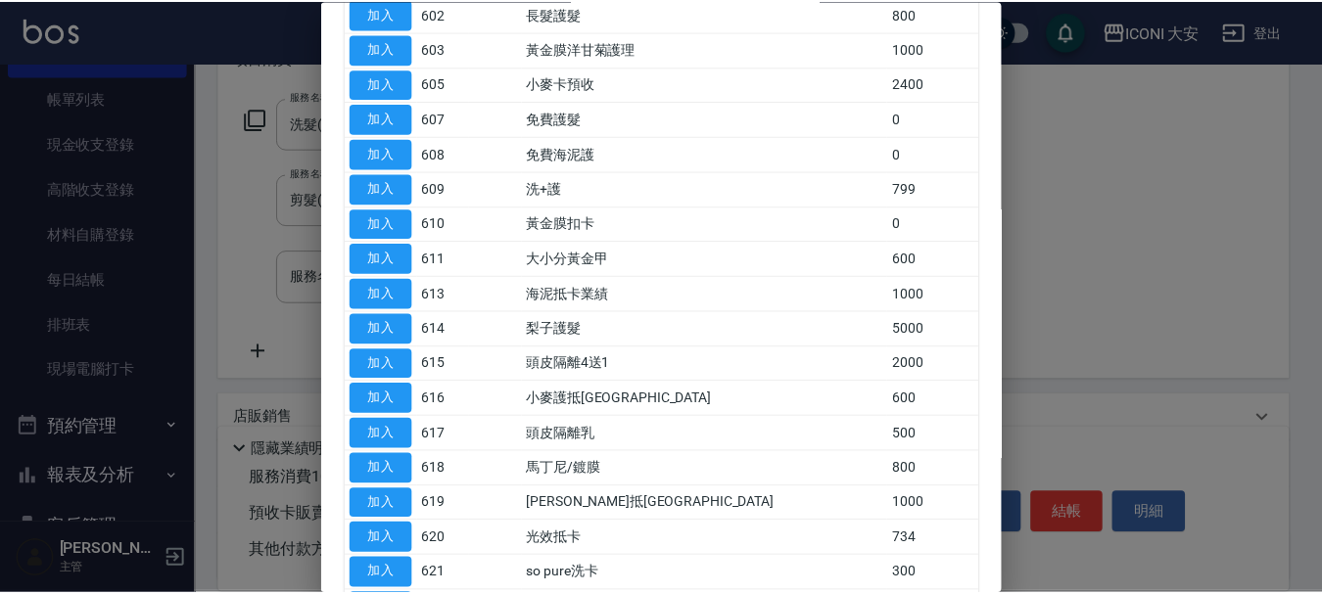
scroll to position [0, 0]
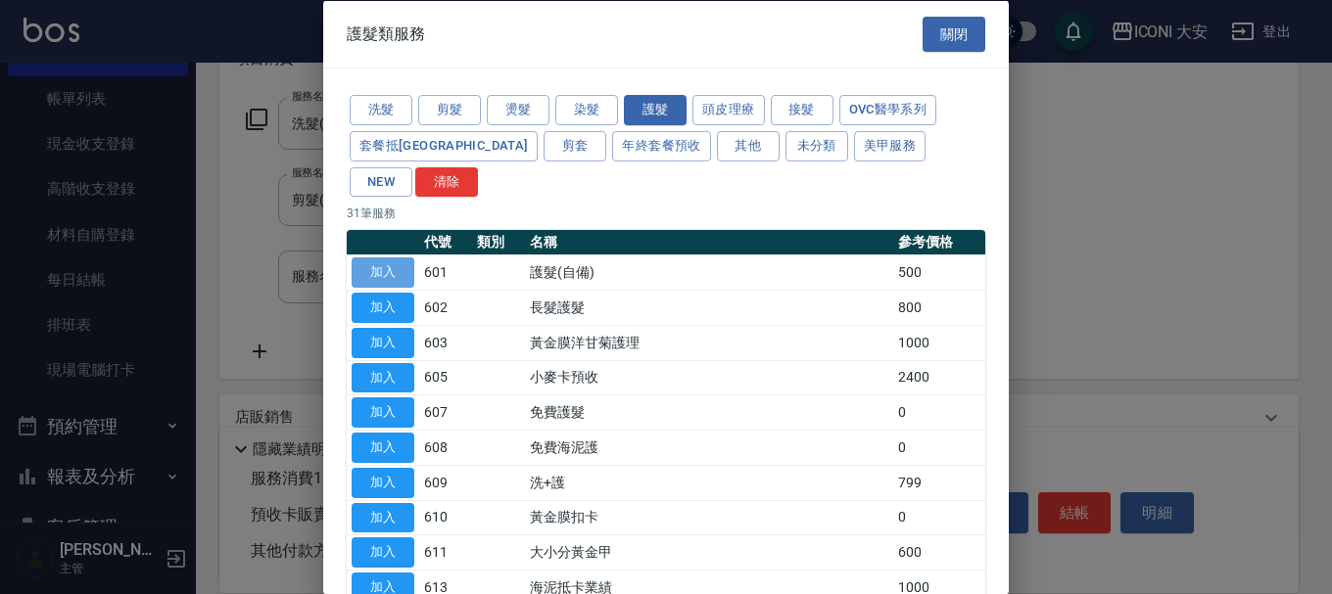
click at [372, 258] on button "加入" at bounding box center [383, 273] width 63 height 30
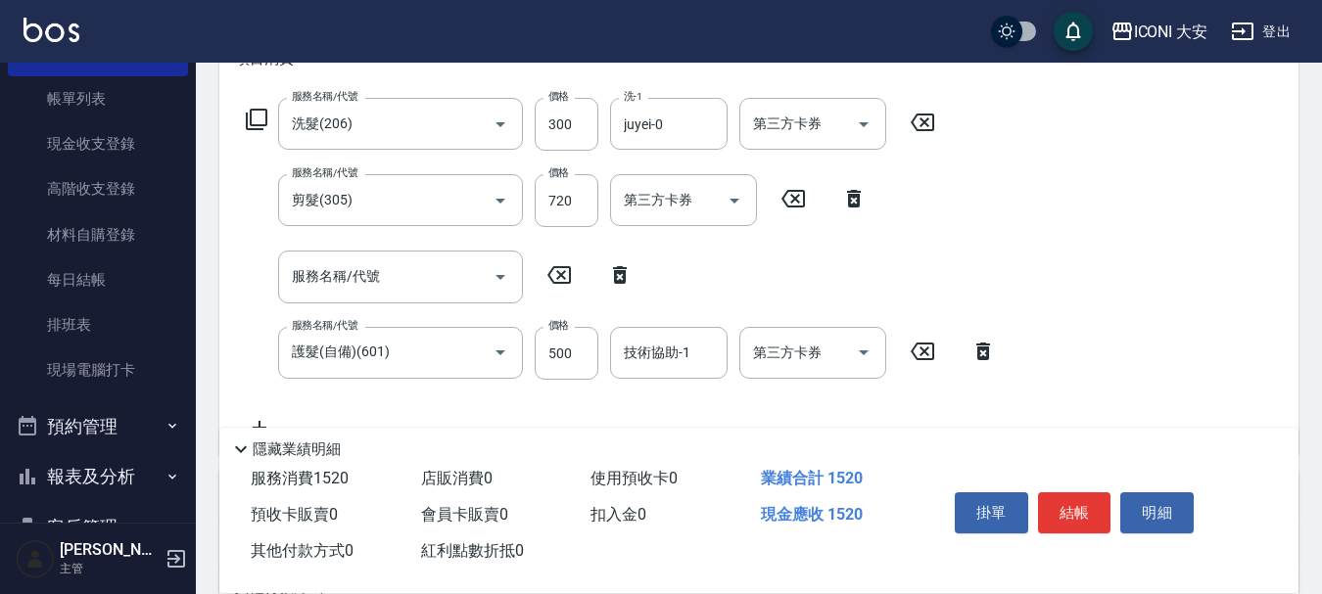
click at [618, 272] on icon at bounding box center [620, 275] width 14 height 18
type input "護髮(自備)(601)"
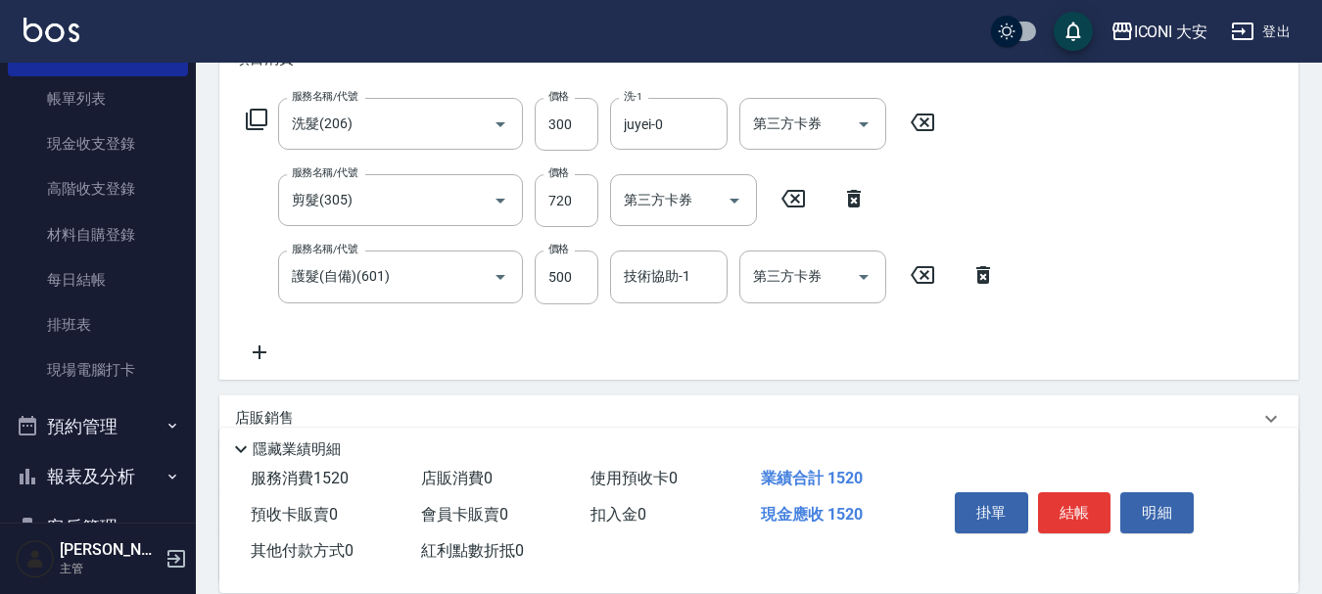
drag, startPoint x: 582, startPoint y: 272, endPoint x: 608, endPoint y: 265, distance: 27.3
click at [582, 272] on input "500" at bounding box center [567, 277] width 64 height 53
type input "300"
type input "juyei-0"
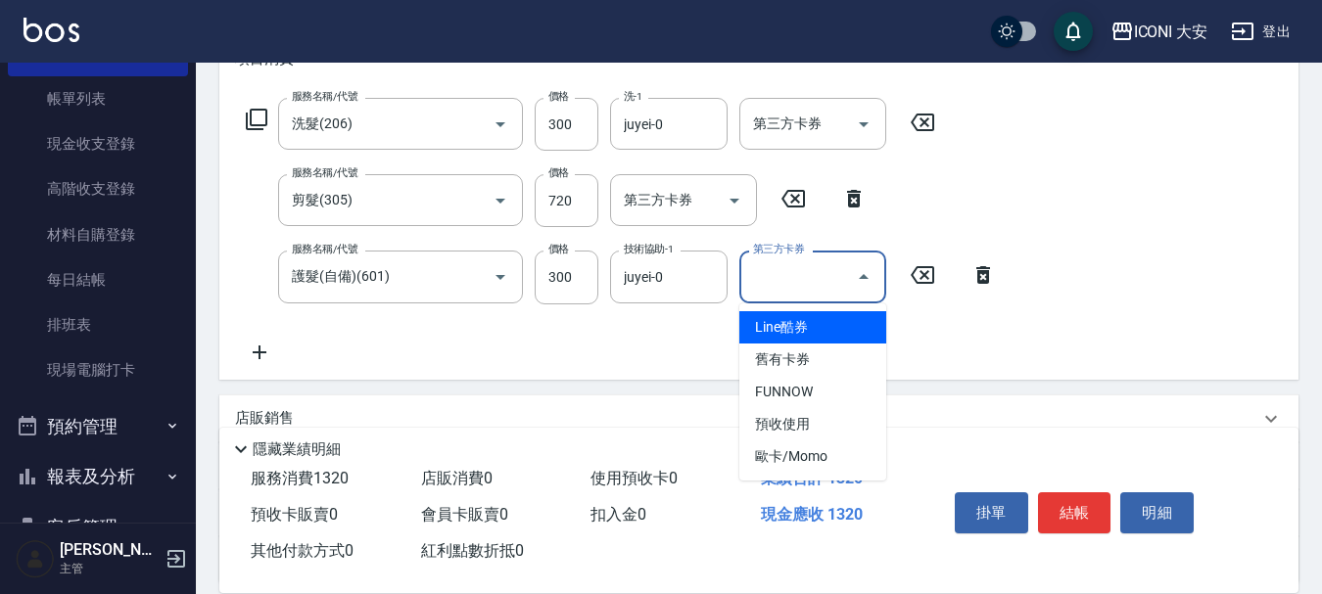
type input "Line酷券"
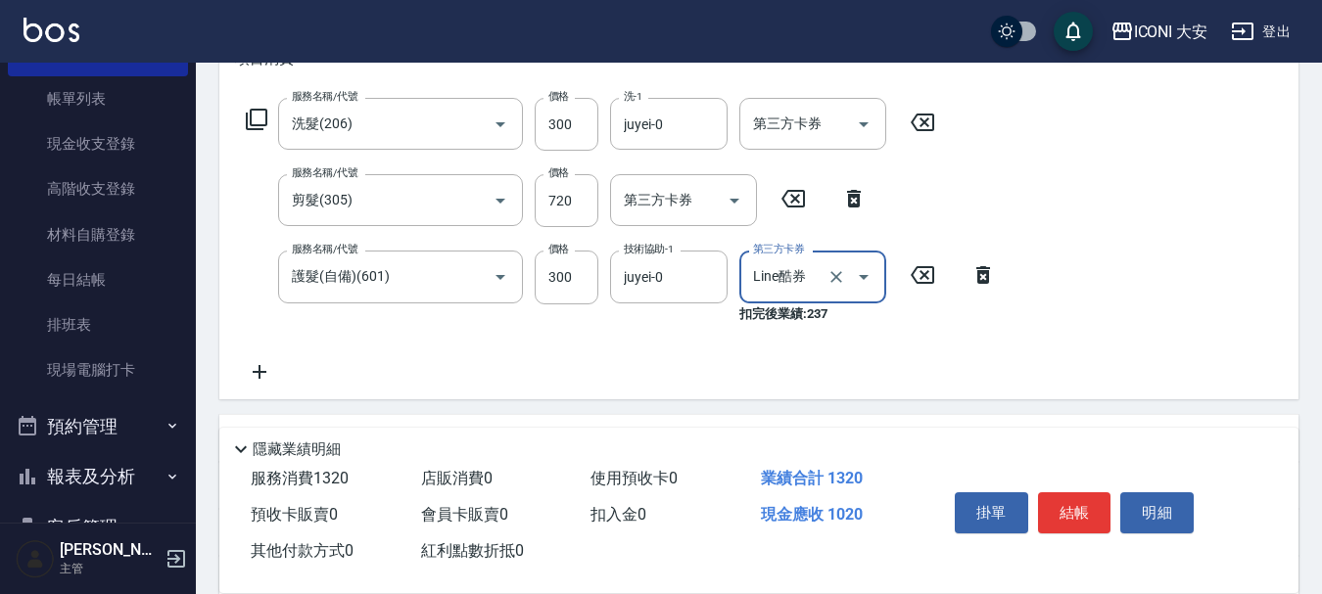
click at [866, 276] on icon "Open" at bounding box center [864, 277] width 10 height 5
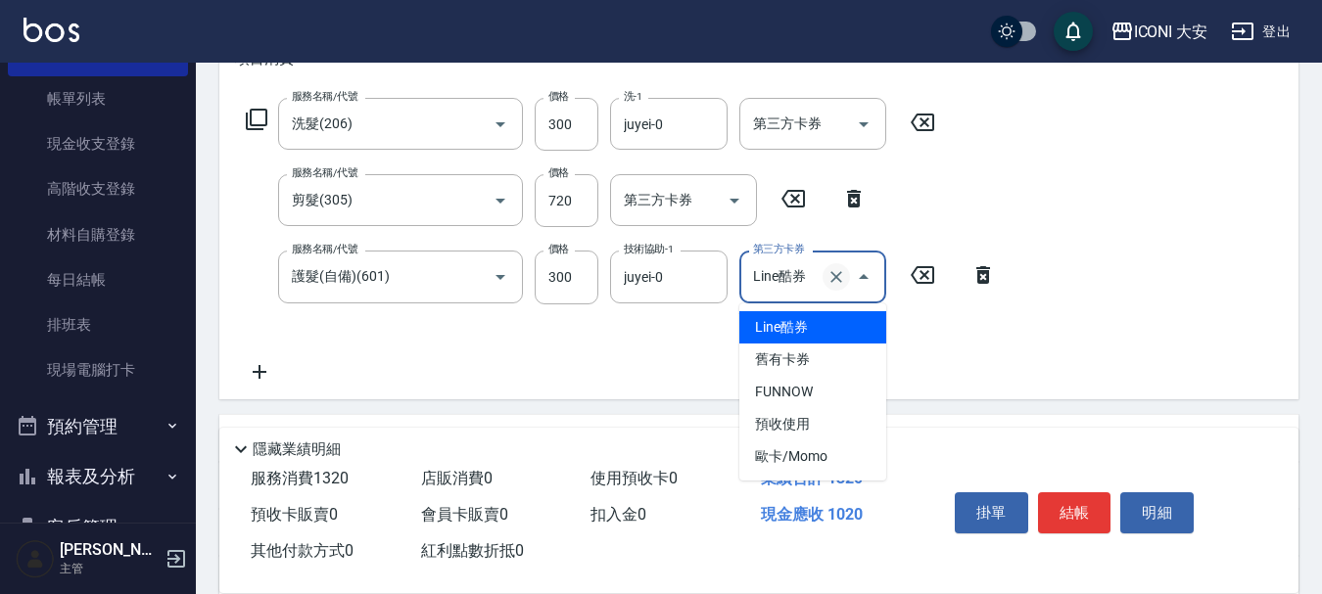
click at [836, 275] on icon "Clear" at bounding box center [836, 277] width 20 height 20
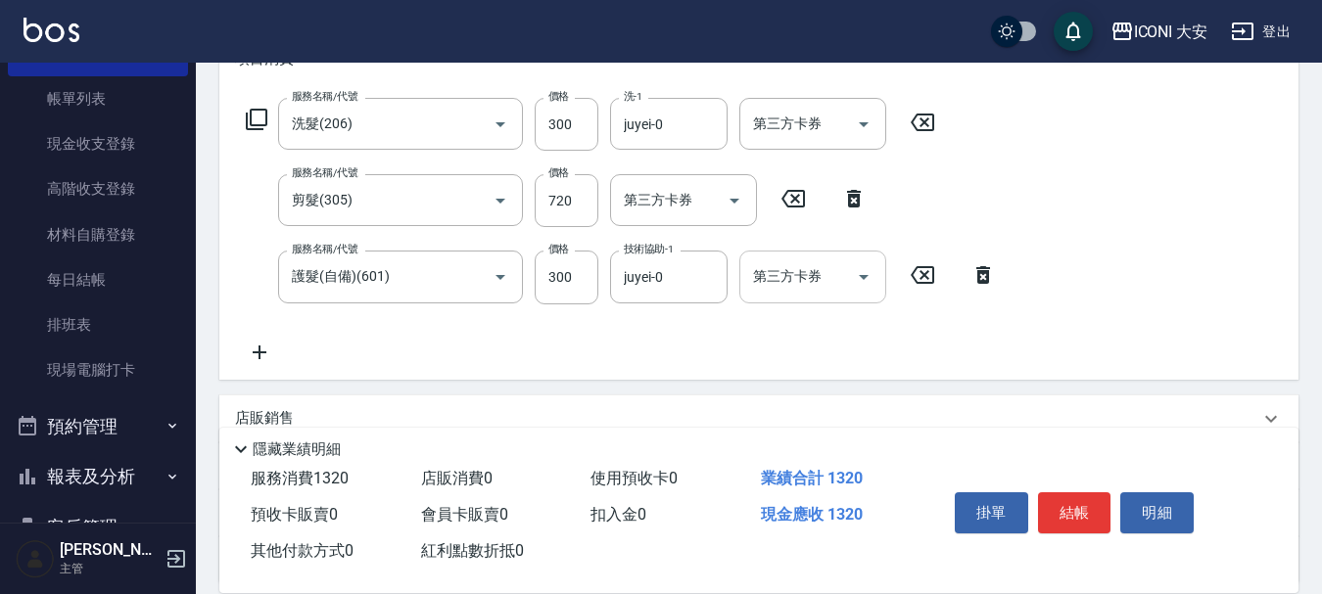
drag, startPoint x: 1013, startPoint y: 410, endPoint x: 1013, endPoint y: 426, distance: 15.7
click at [1013, 417] on div "店販銷售" at bounding box center [747, 418] width 1024 height 21
click at [1085, 504] on button "結帳" at bounding box center [1074, 513] width 73 height 41
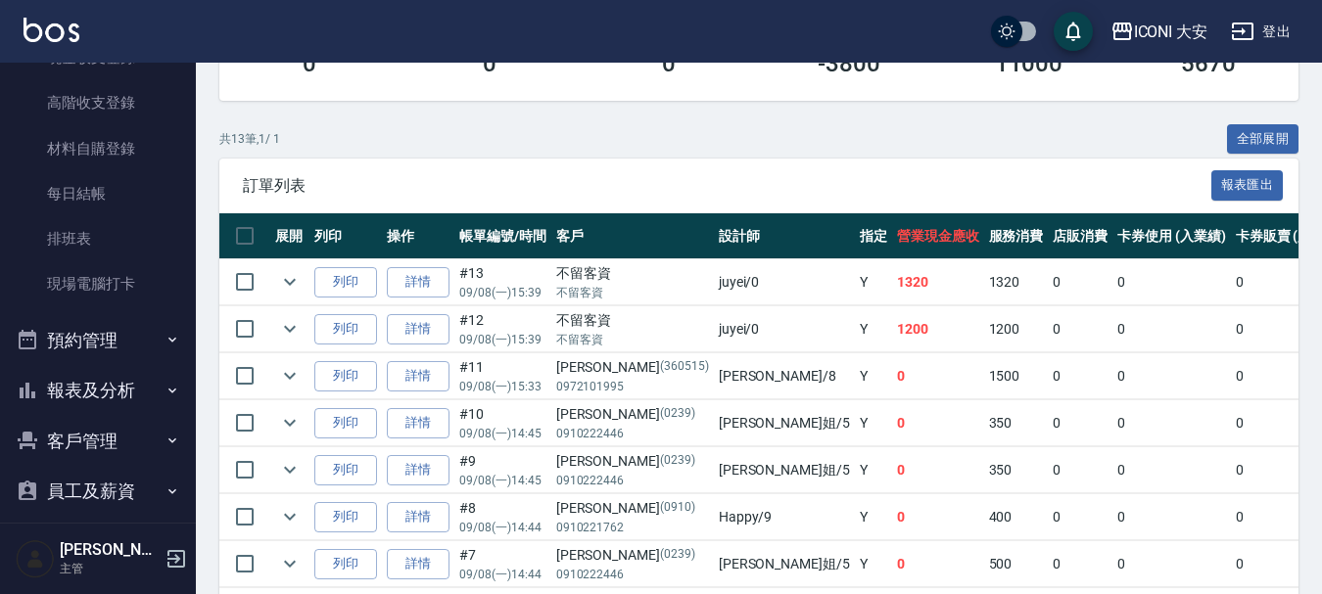
scroll to position [294, 0]
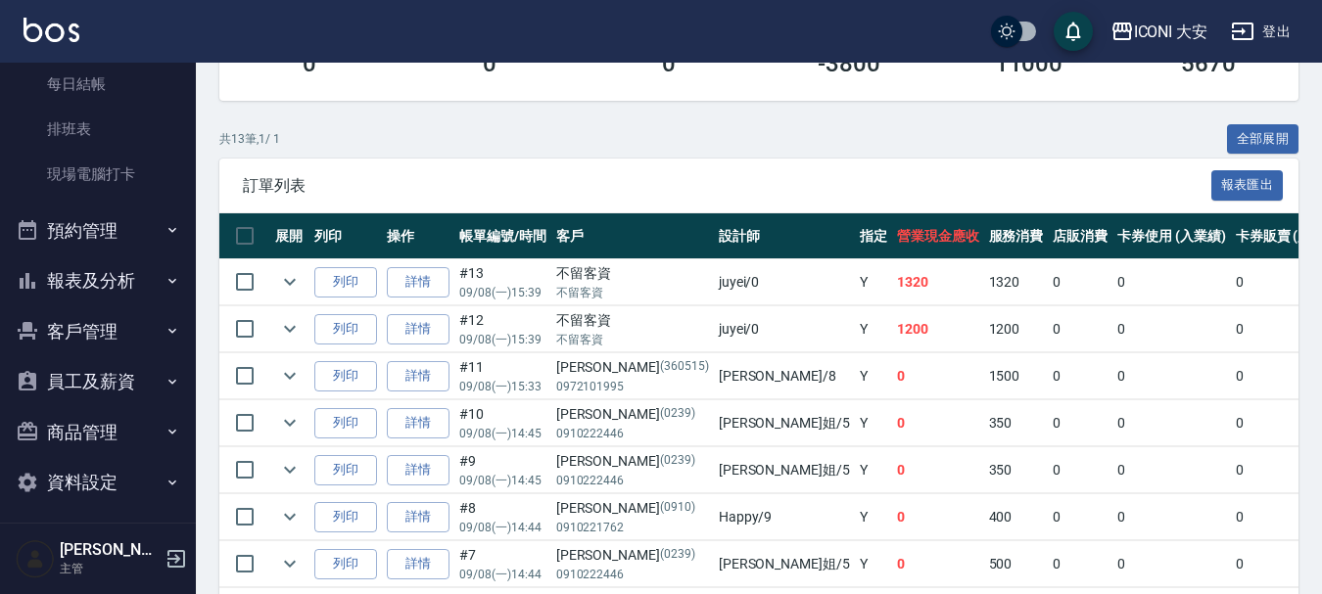
click at [125, 277] on button "報表及分析" at bounding box center [98, 281] width 180 height 51
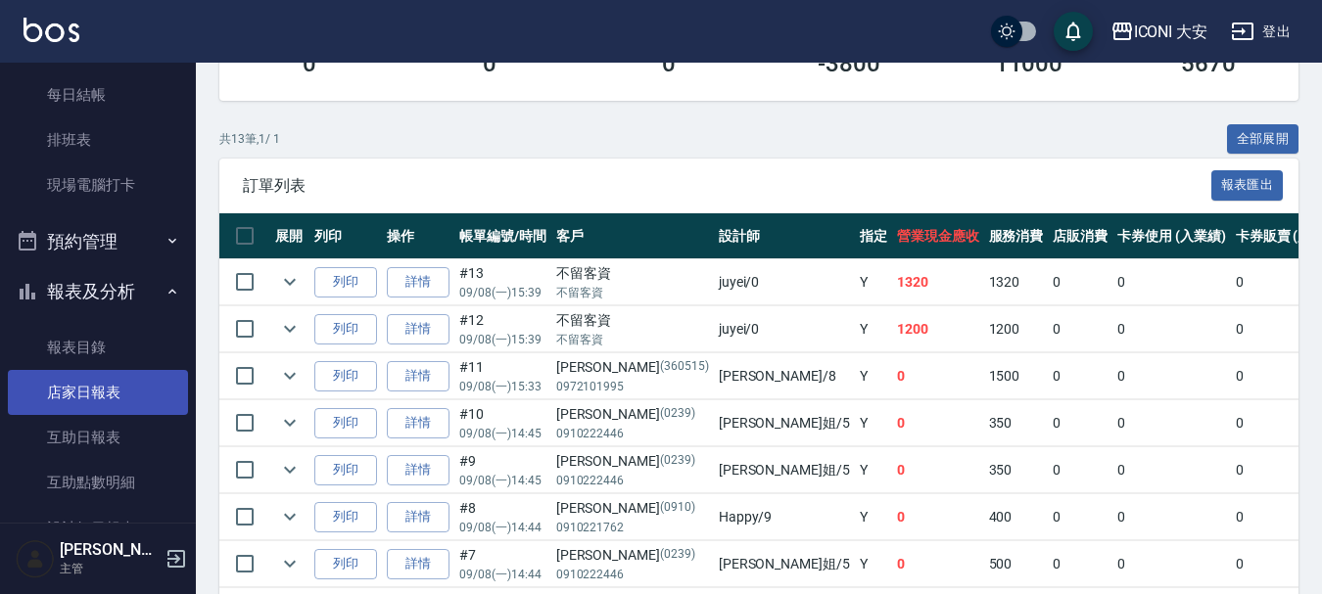
scroll to position [490, 0]
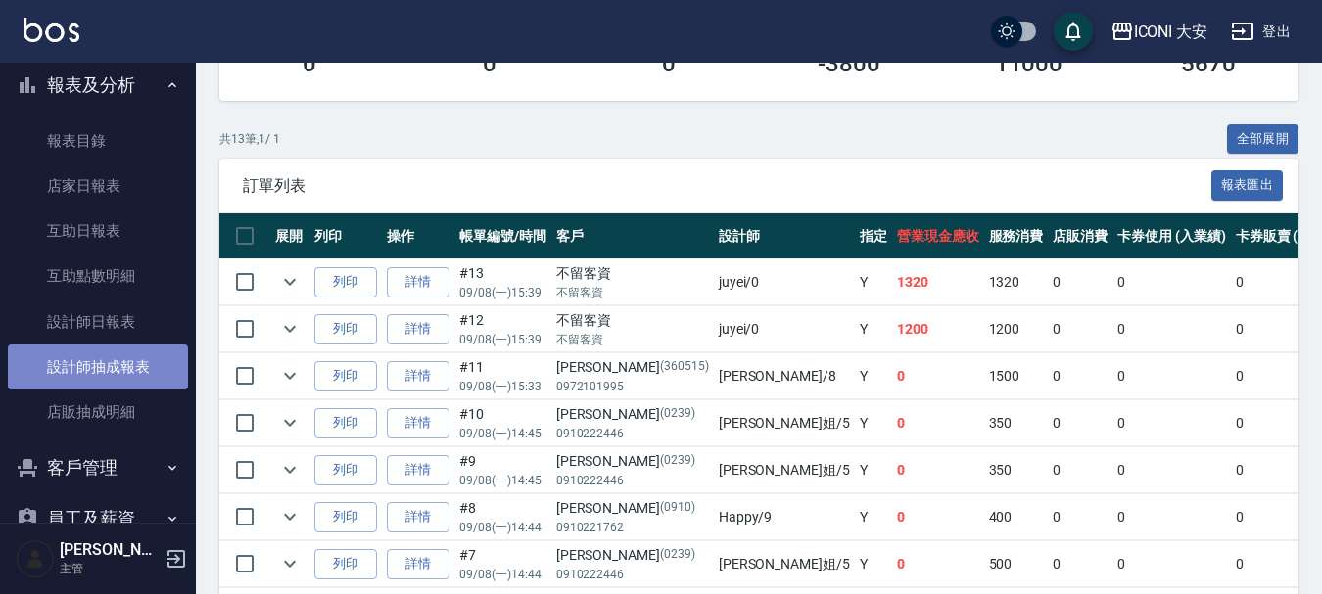
click at [119, 370] on link "設計師抽成報表" at bounding box center [98, 367] width 180 height 45
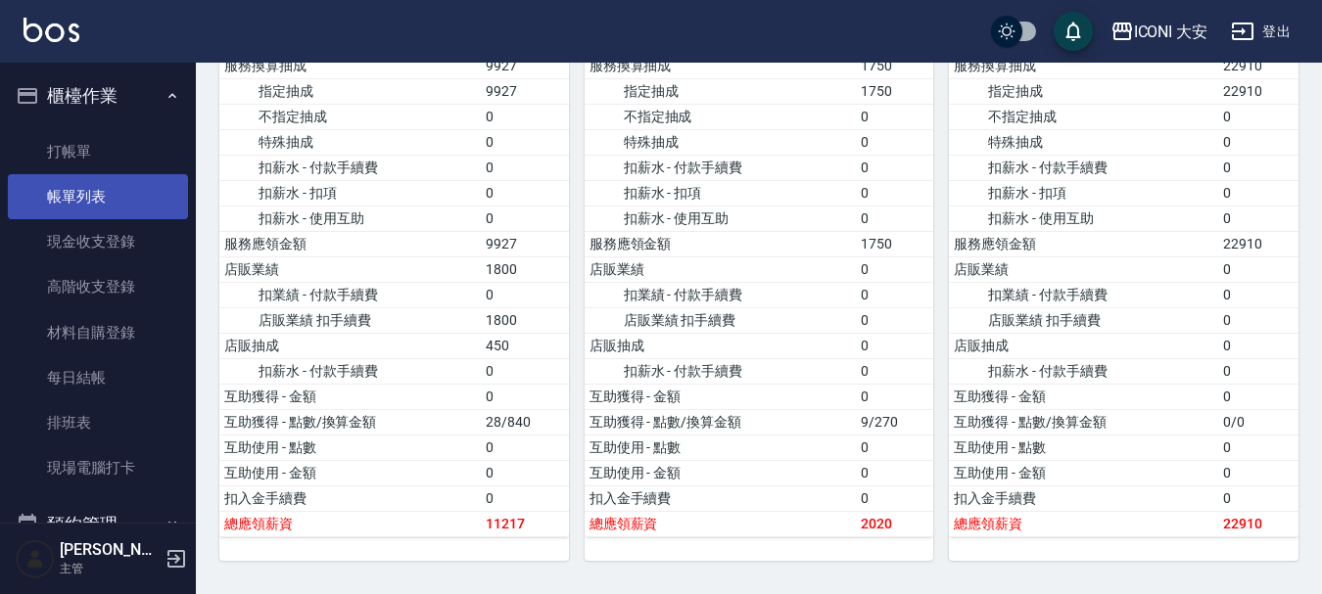
click at [114, 194] on link "帳單列表" at bounding box center [98, 196] width 180 height 45
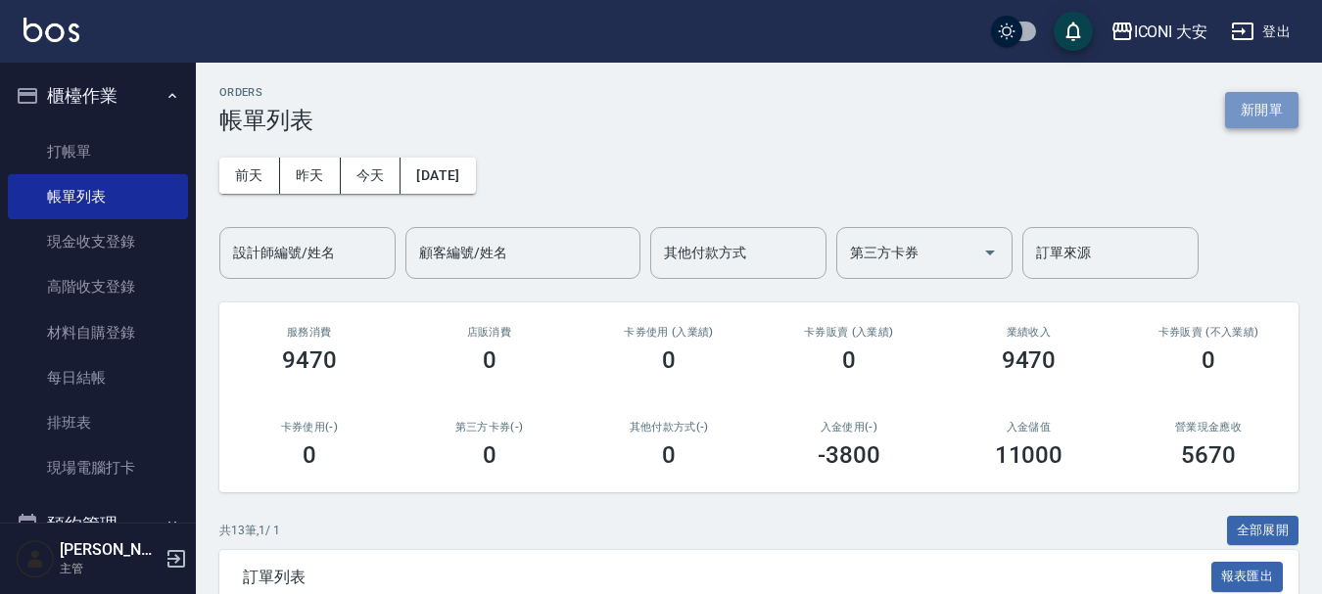
click at [1268, 115] on button "新開單" at bounding box center [1261, 110] width 73 height 36
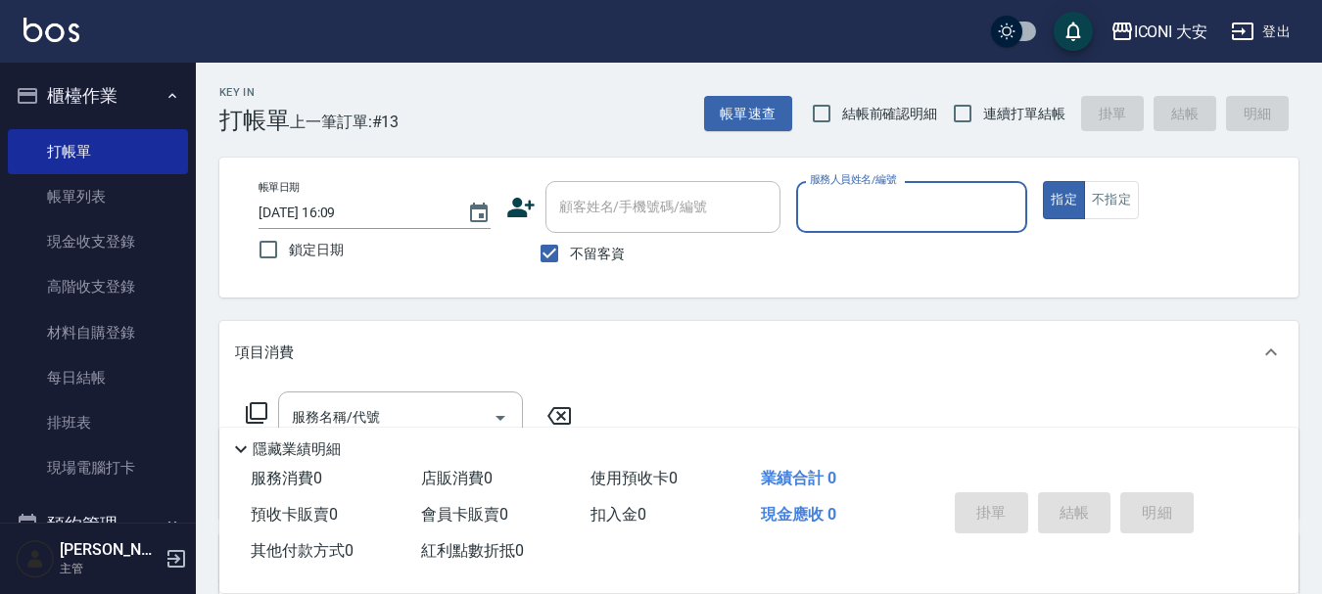
click at [851, 201] on input "服務人員姓名/編號" at bounding box center [912, 207] width 214 height 34
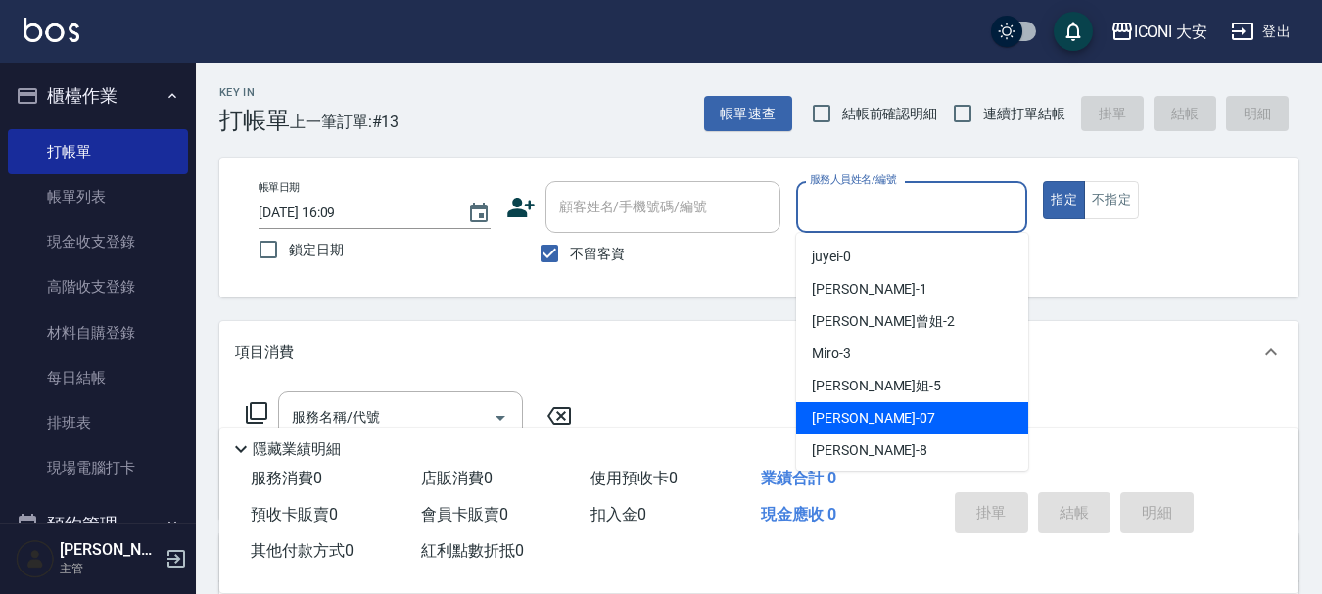
click at [878, 418] on div "[PERSON_NAME] -07" at bounding box center [912, 418] width 232 height 32
type input "[PERSON_NAME]-07"
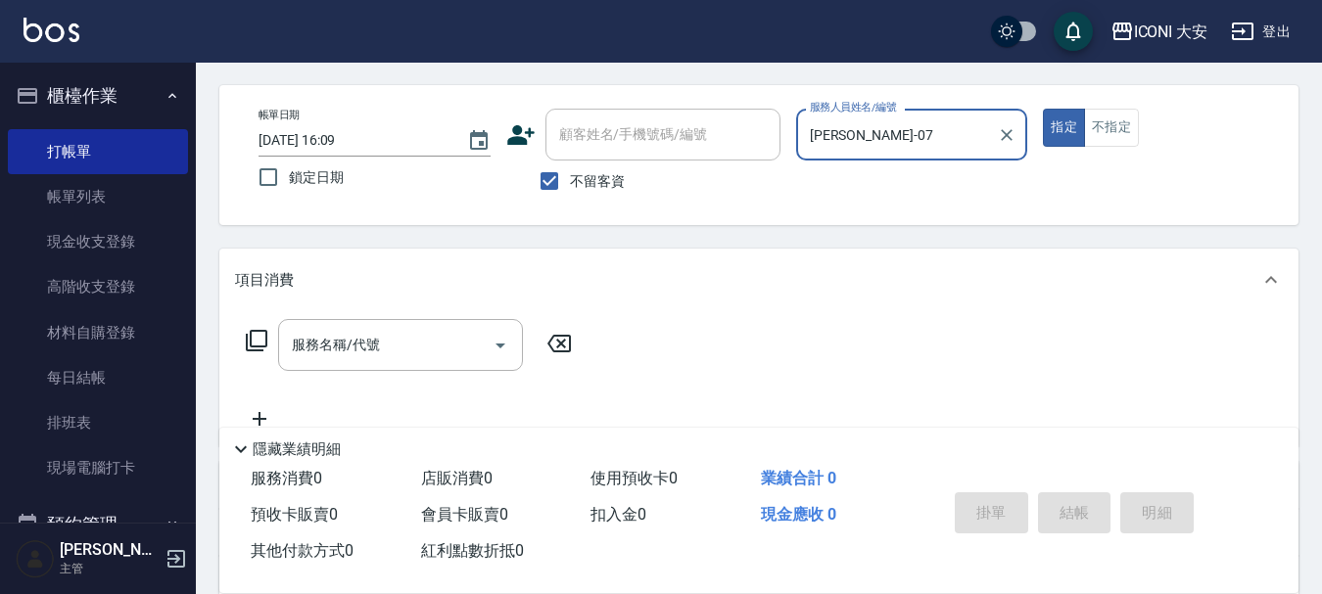
scroll to position [196, 0]
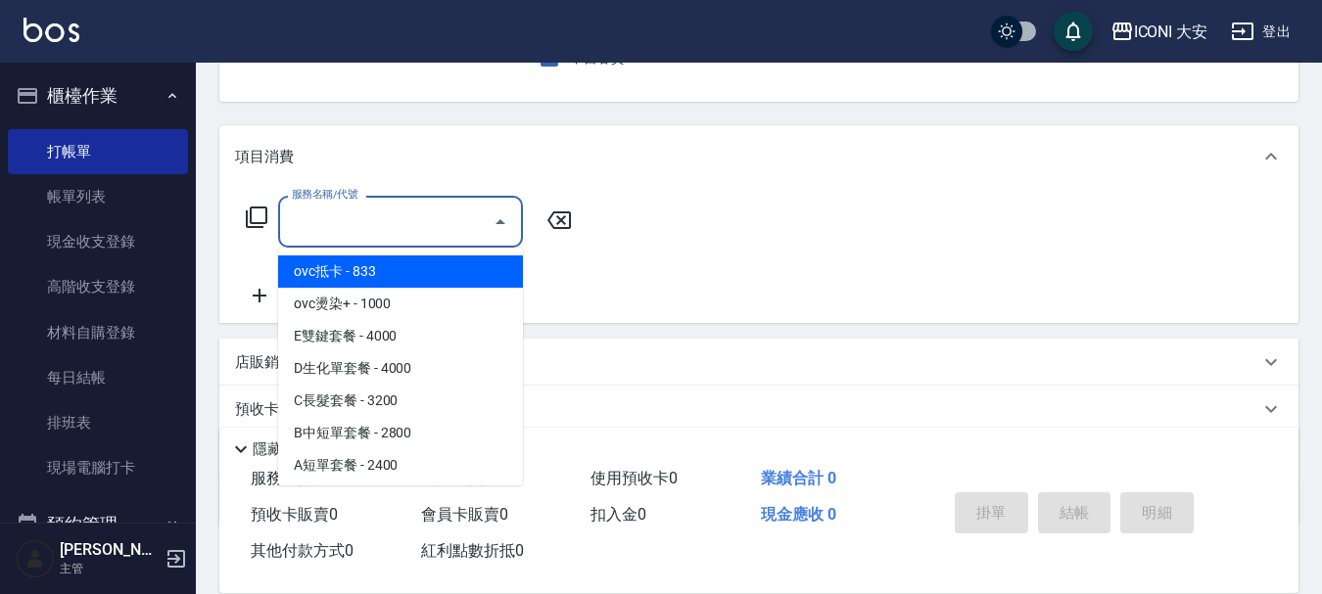
click at [380, 232] on input "服務名稱/代號" at bounding box center [386, 222] width 198 height 34
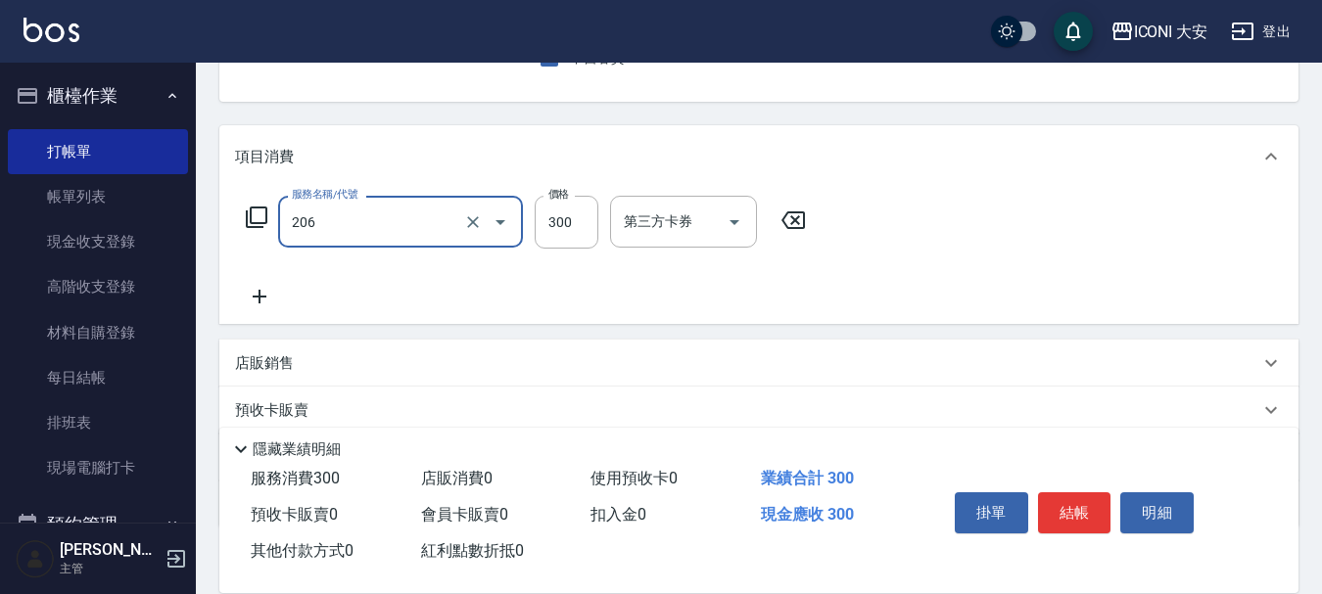
type input "洗髮(206)"
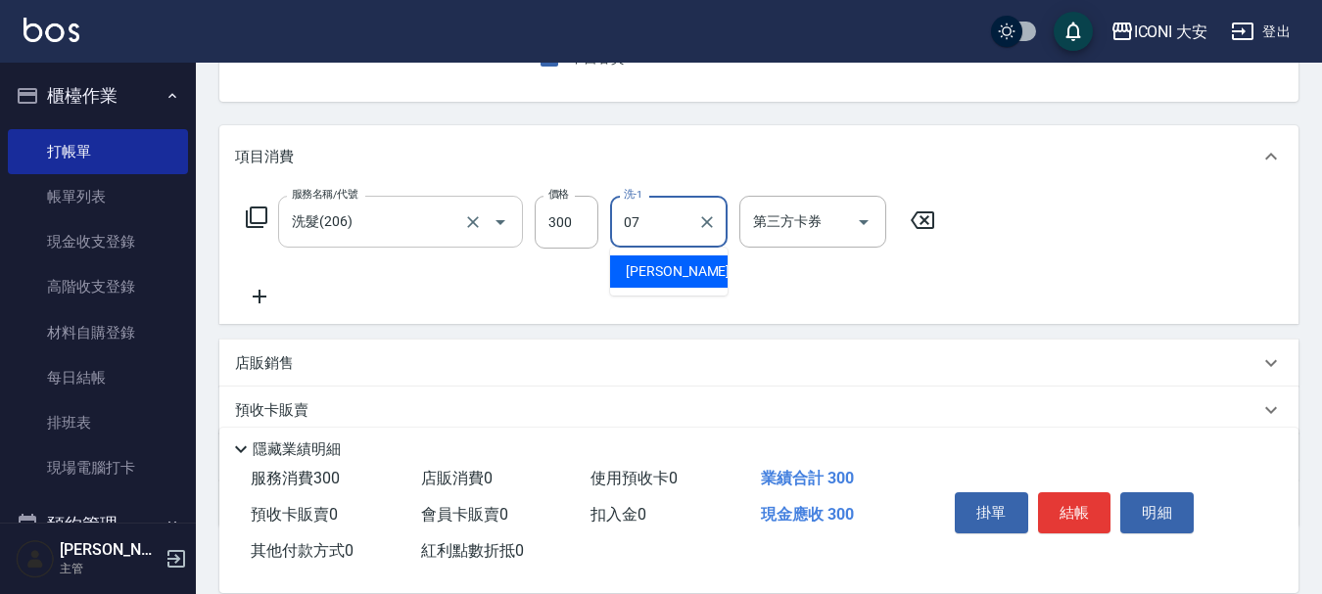
type input "[PERSON_NAME]-07"
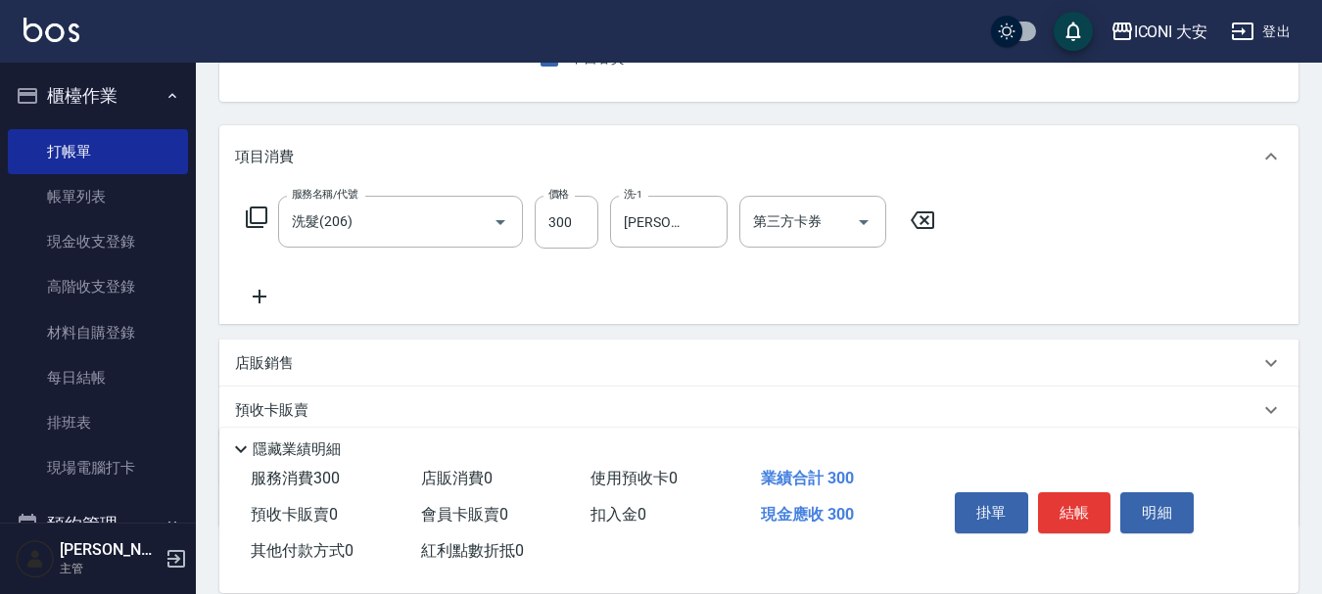
click at [255, 297] on icon at bounding box center [260, 297] width 14 height 14
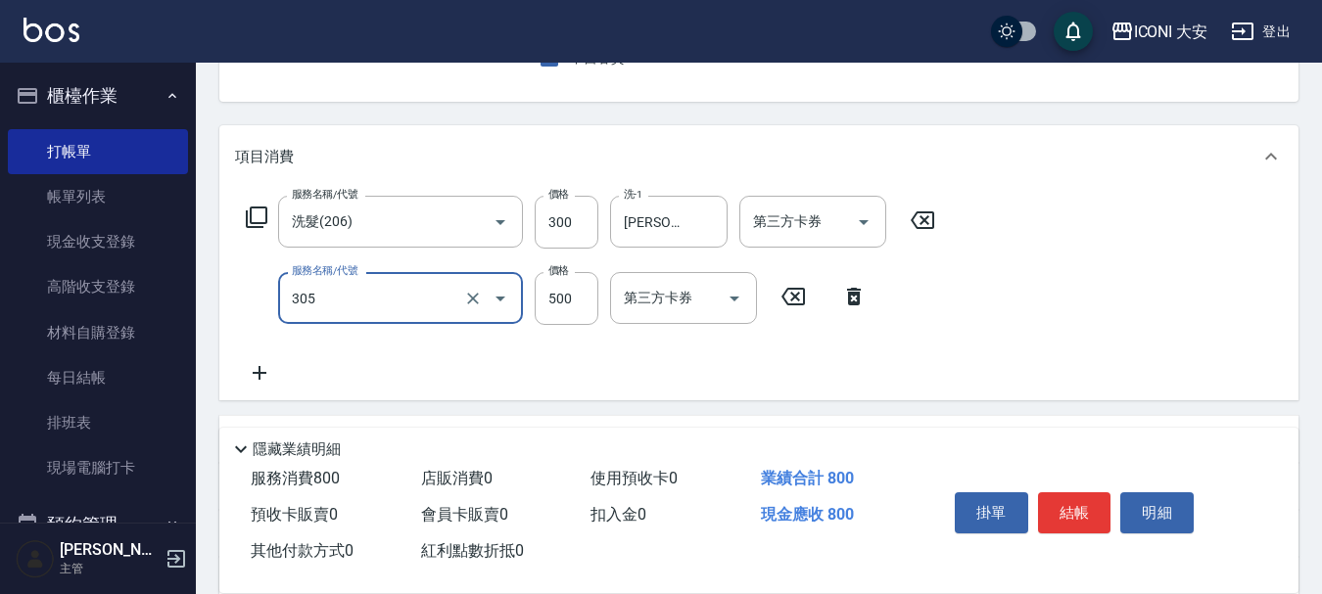
type input "剪髮(305)"
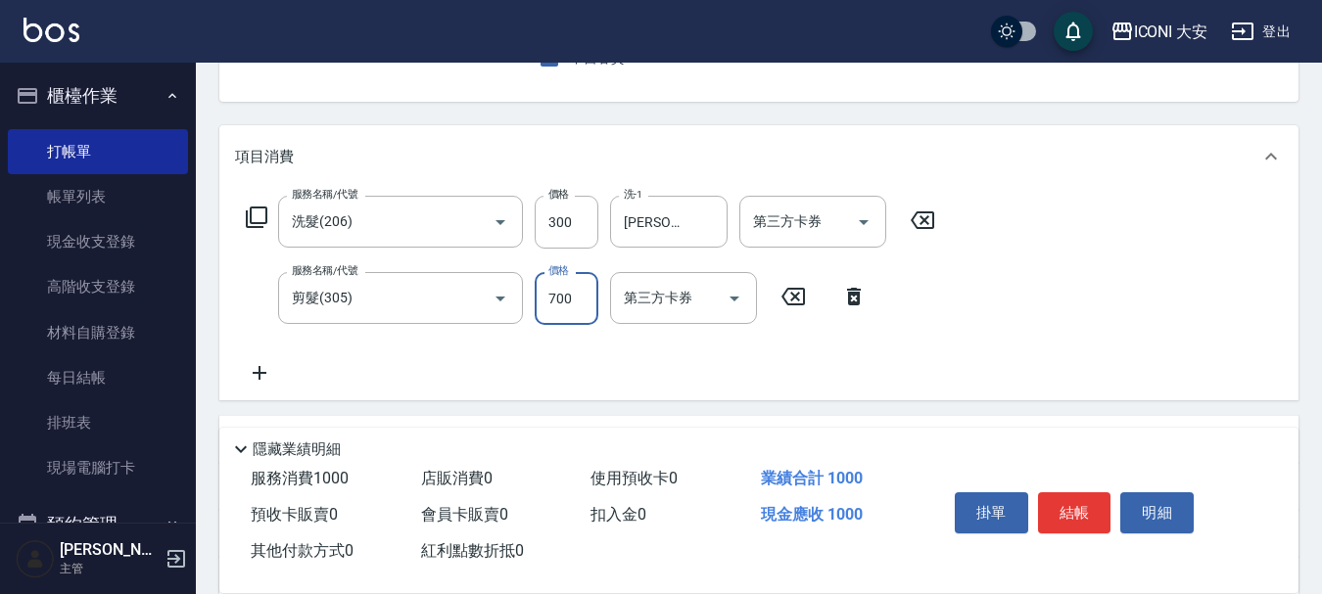
type input "700"
click at [1063, 503] on button "結帳" at bounding box center [1074, 513] width 73 height 41
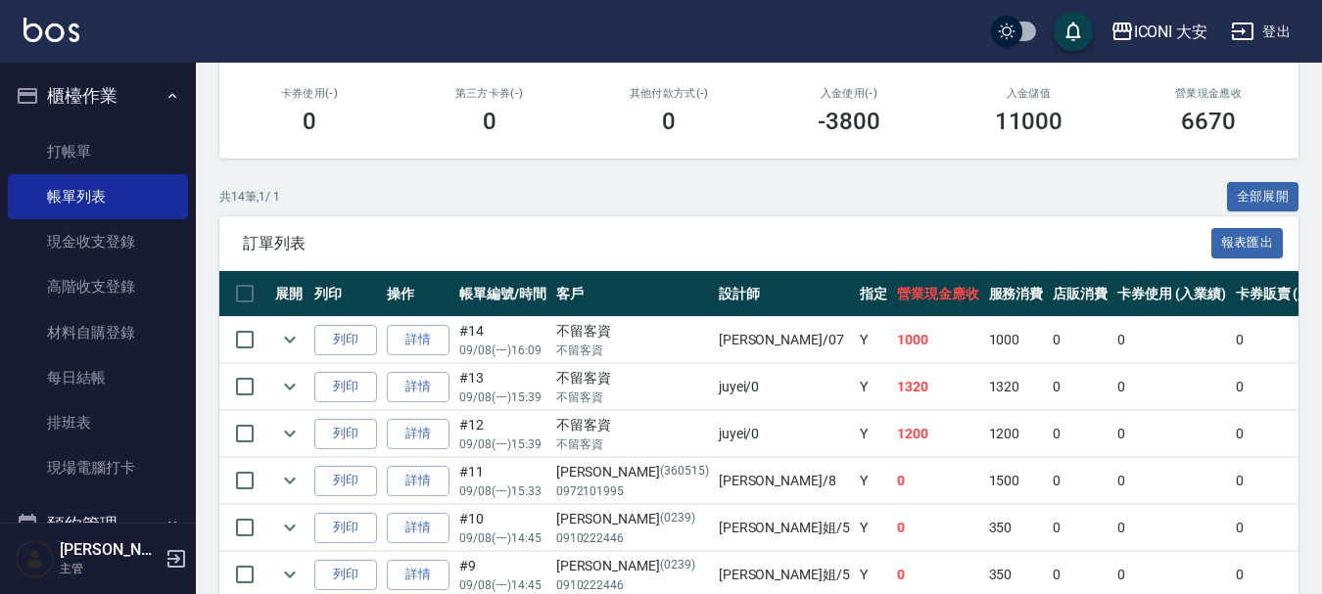
scroll to position [98, 0]
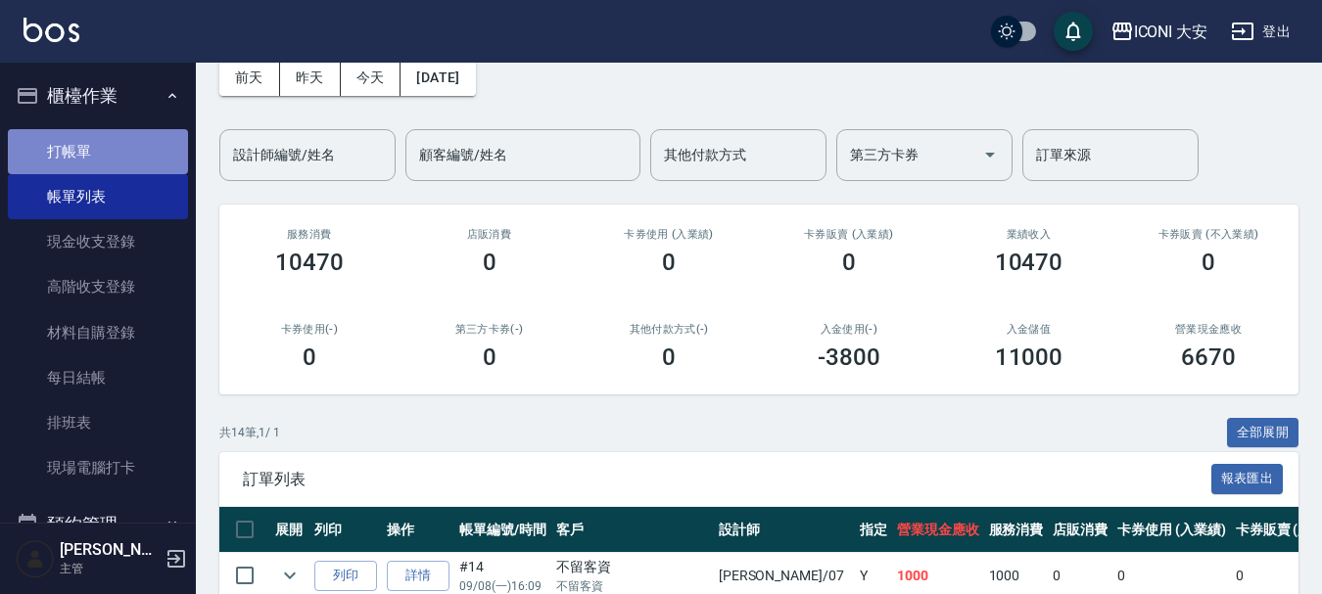
click at [103, 150] on link "打帳單" at bounding box center [98, 151] width 180 height 45
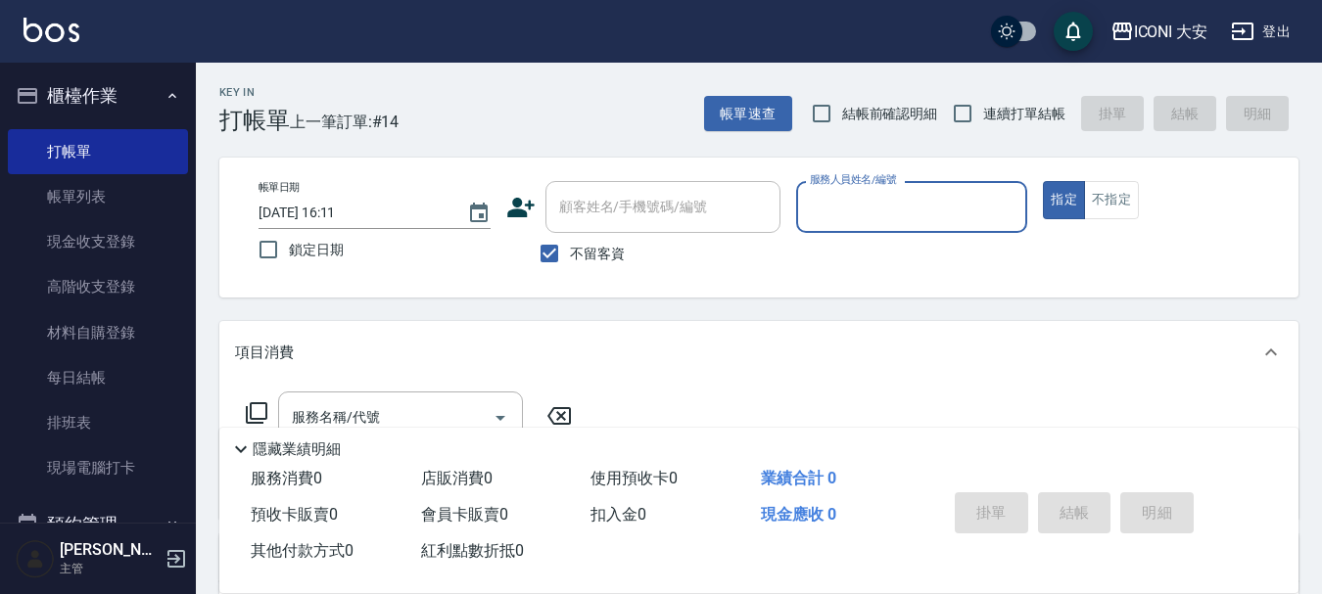
click at [882, 202] on input "服務人員姓名/編號" at bounding box center [912, 207] width 214 height 34
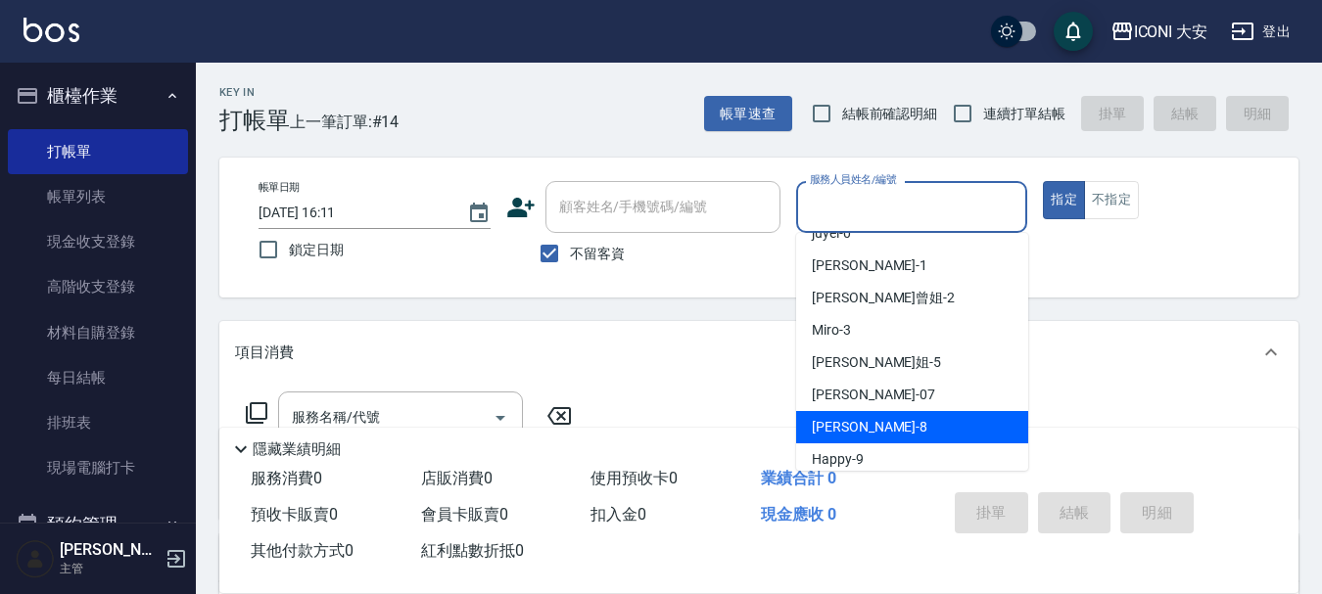
scroll to position [36, 0]
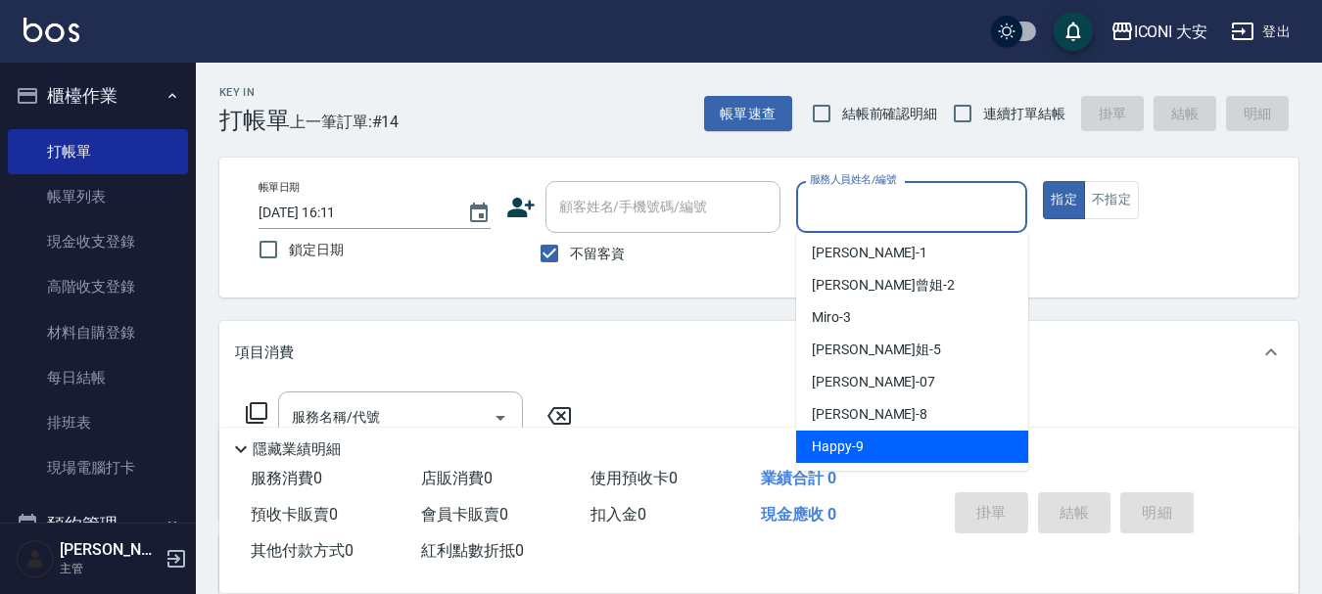
click at [852, 437] on span "Happy -9" at bounding box center [838, 447] width 52 height 21
type input "Happy-9"
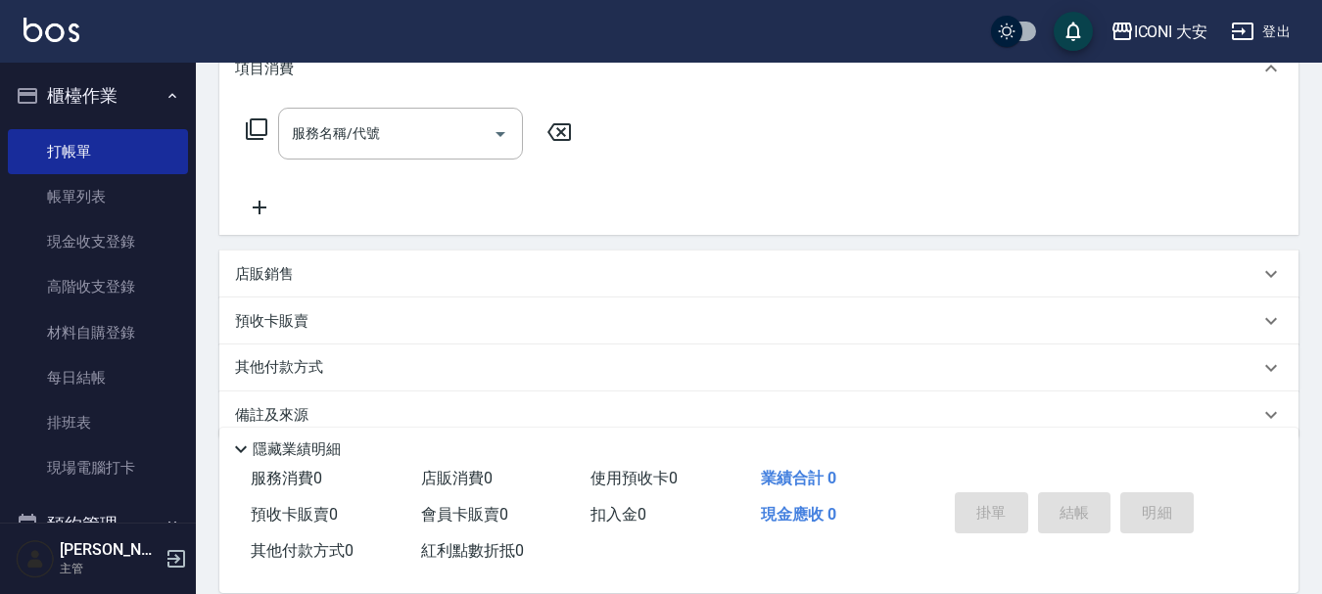
scroll to position [294, 0]
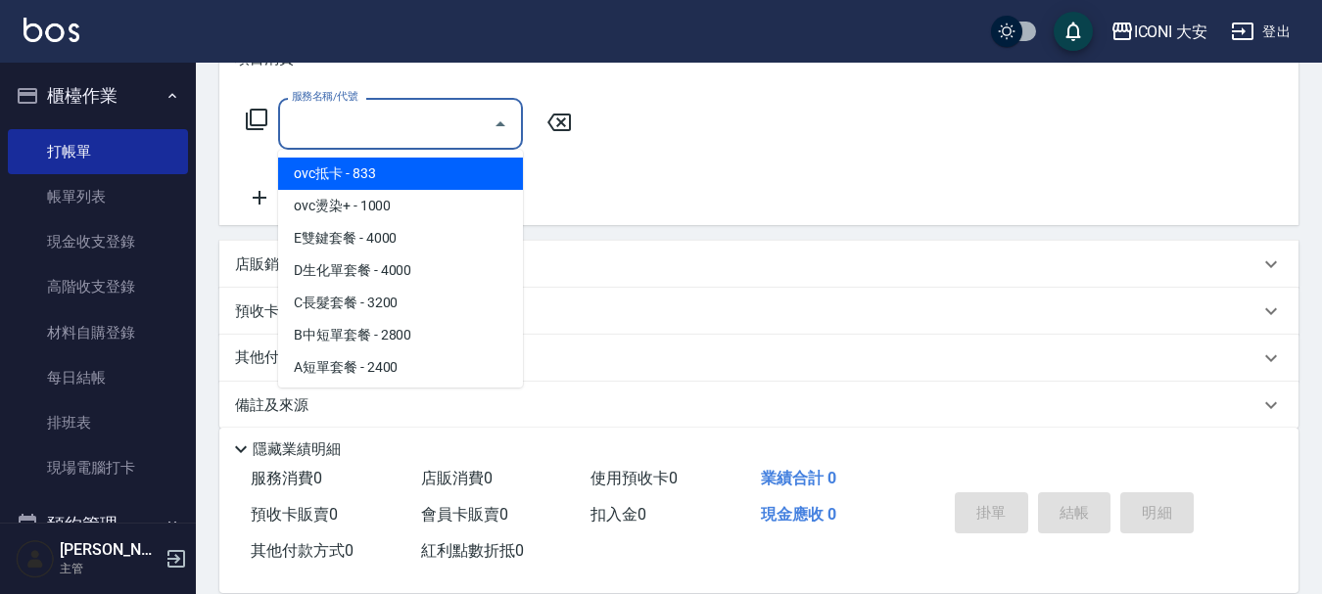
click at [397, 119] on input "服務名稱/代號" at bounding box center [386, 124] width 198 height 34
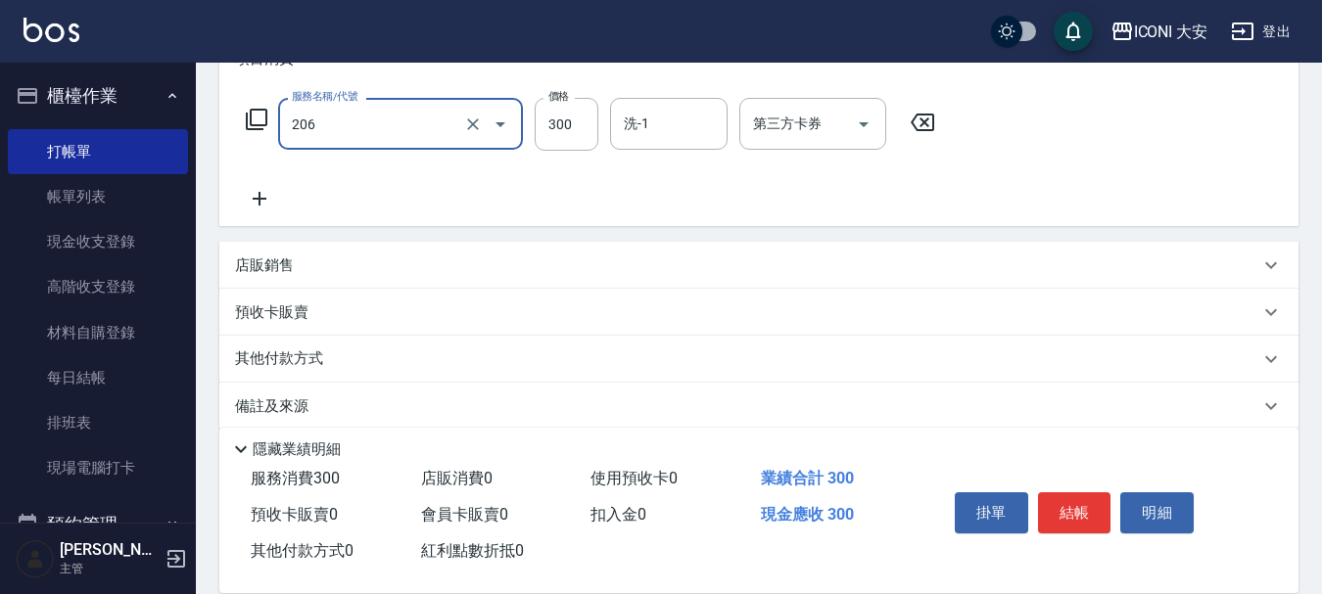
type input "洗髮(206)"
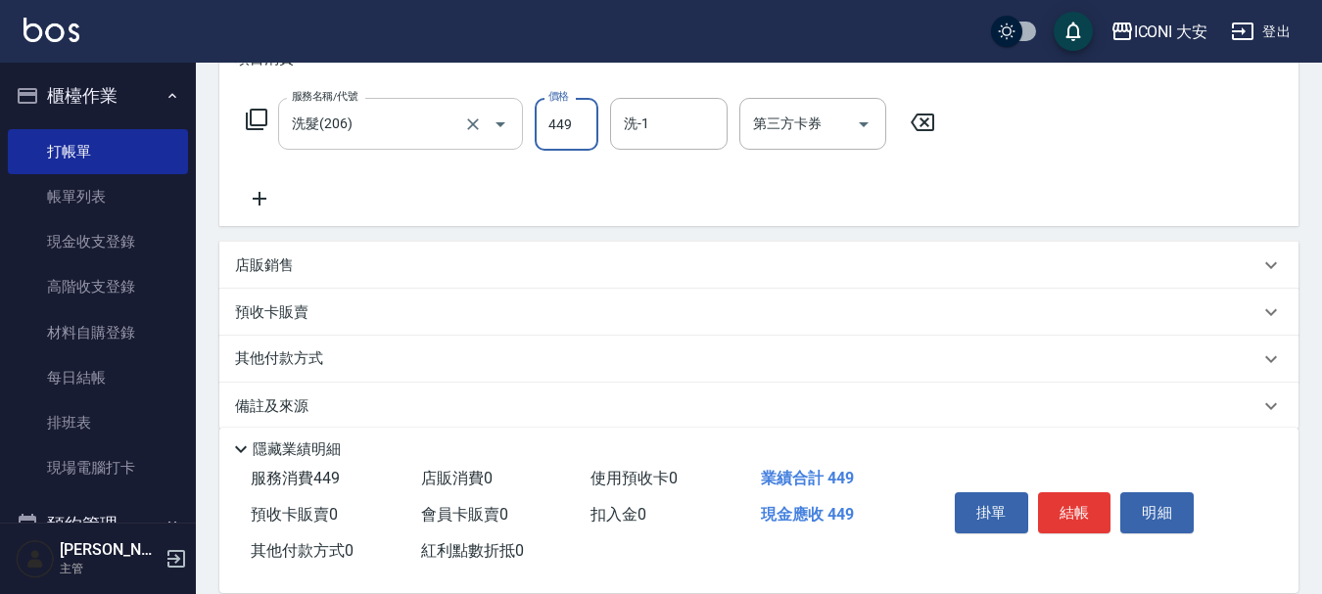
type input "449"
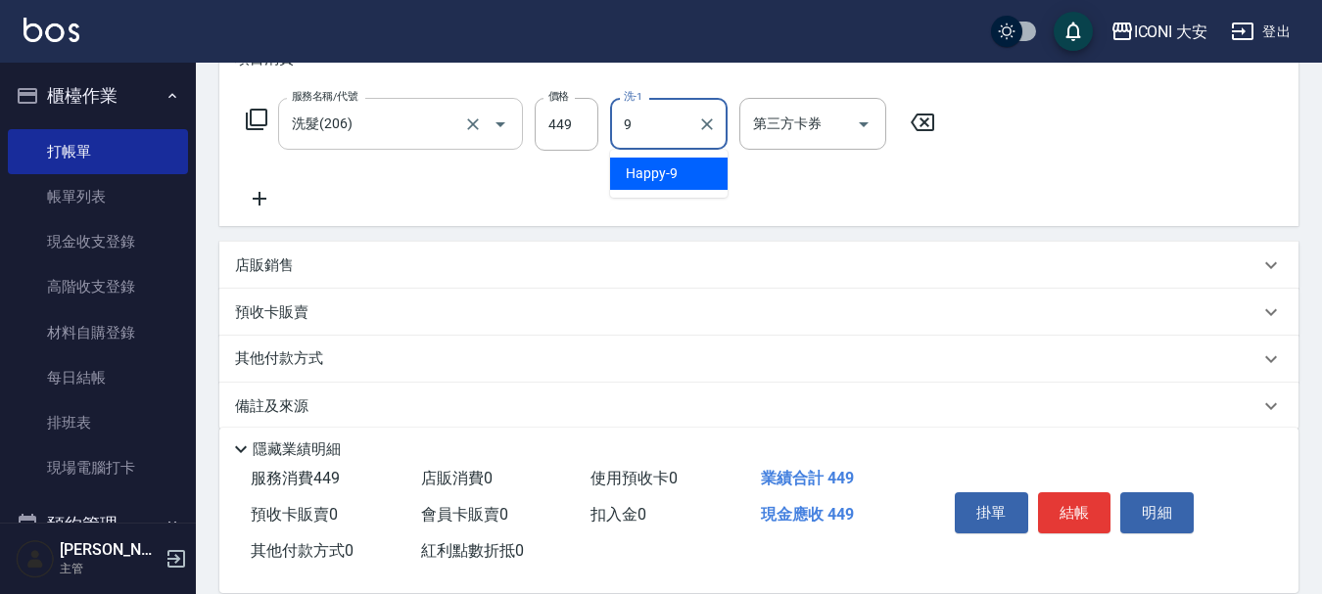
type input "Happy-9"
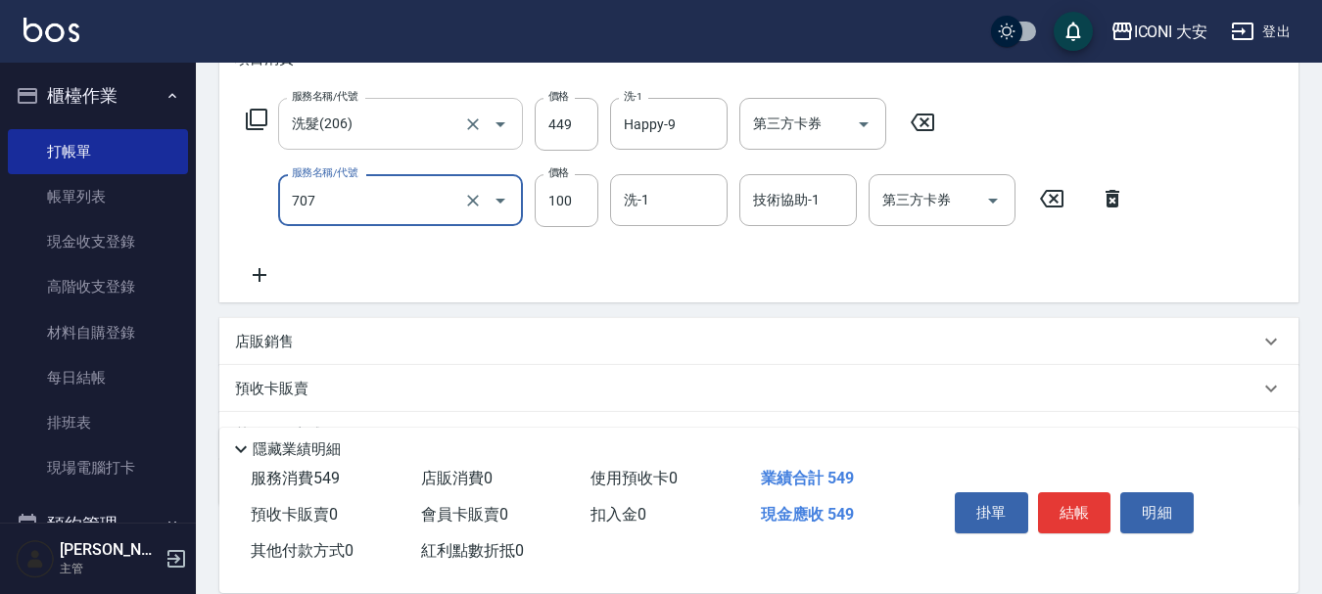
type input "瞬間護髮(707)"
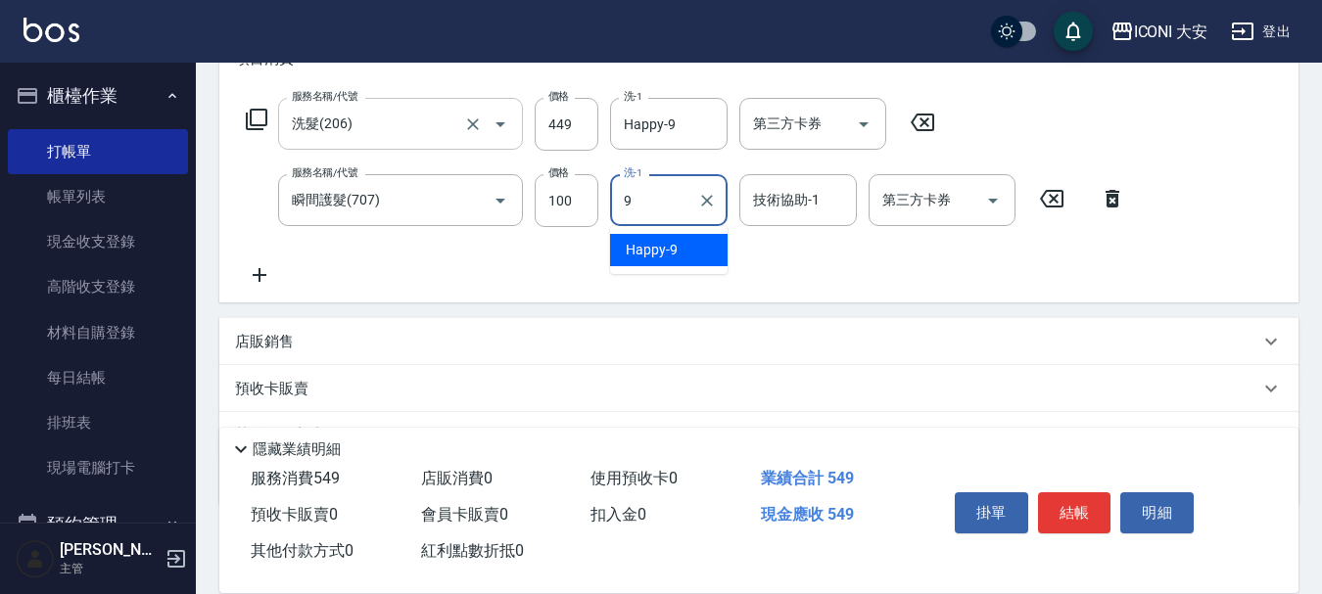
type input "Happy-9"
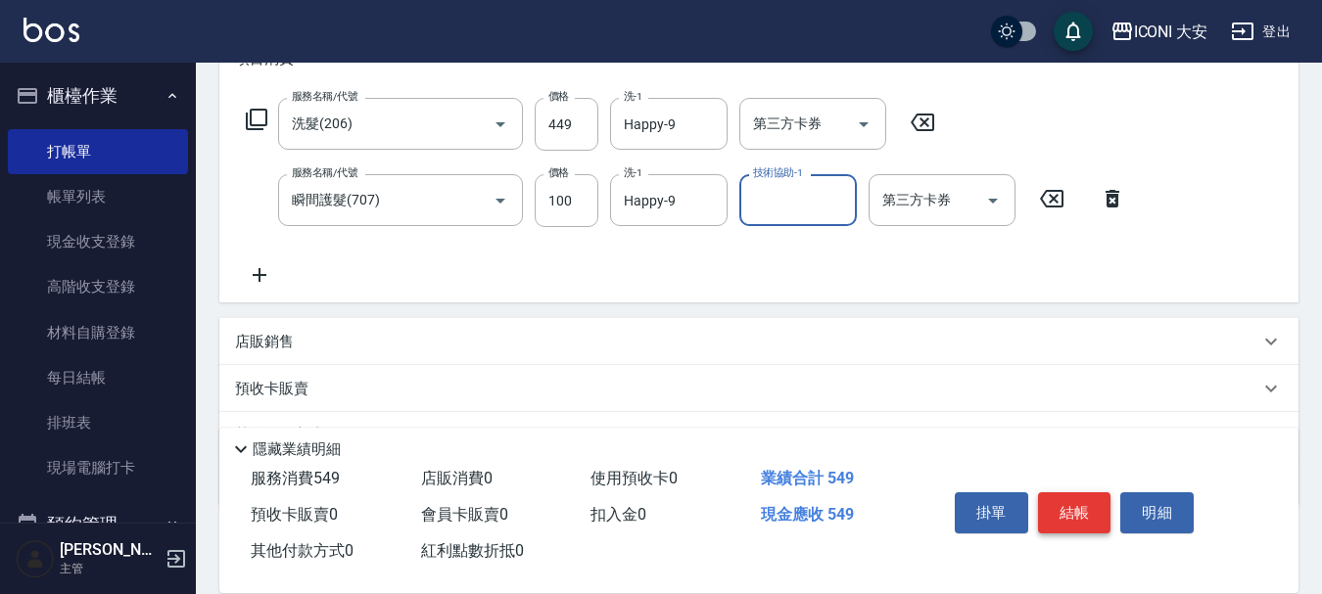
click at [1073, 503] on button "結帳" at bounding box center [1074, 513] width 73 height 41
